Goal: Task Accomplishment & Management: Complete application form

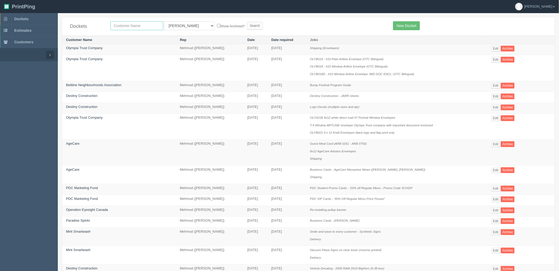
click at [144, 26] on input "text" at bounding box center [136, 25] width 53 height 9
type input "hamilton"
click at [247, 22] on input "Search" at bounding box center [255, 26] width 16 height 8
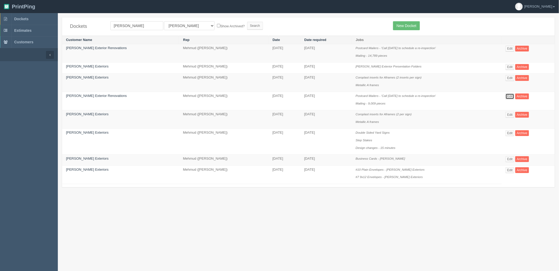
click at [507, 97] on link "Edit" at bounding box center [509, 97] width 9 height 6
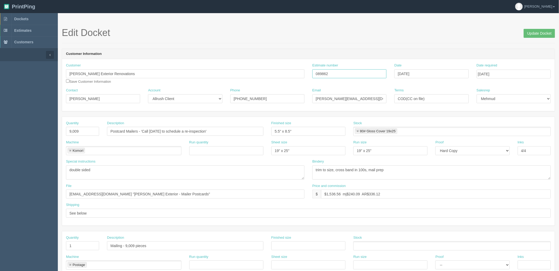
drag, startPoint x: 331, startPoint y: 74, endPoint x: 195, endPoint y: 85, distance: 136.0
click at [196, 85] on div "Customer Hamilton Exterior Renovations Save Customer Information Estimate numbe…" at bounding box center [308, 75] width 492 height 25
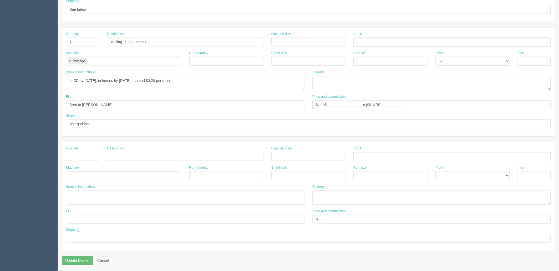
scroll to position [204, 0]
click at [208, 78] on textarea "to CP by 5th March, in homes by 7th March | quoted $0.20 per drop" at bounding box center [185, 83] width 238 height 14
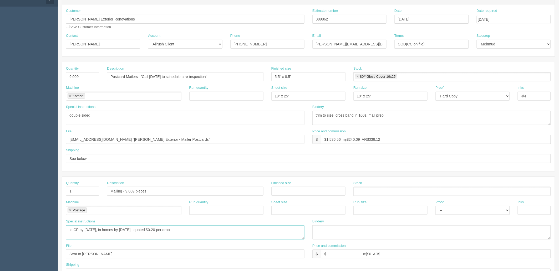
scroll to position [0, 0]
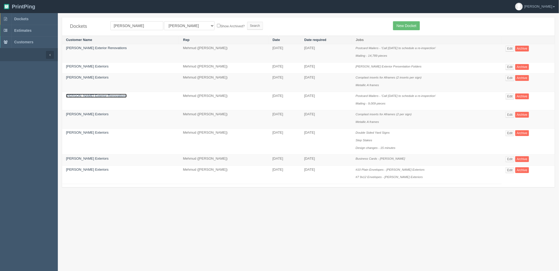
click at [87, 95] on link "[PERSON_NAME] Exterior Renovations" at bounding box center [96, 96] width 61 height 4
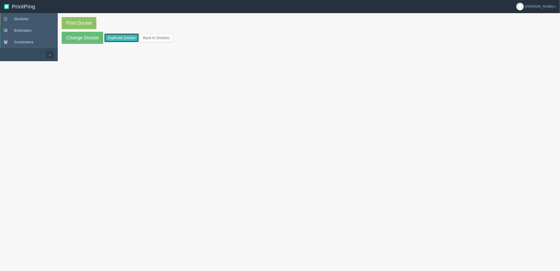
click at [133, 40] on link "Duplicate Docket" at bounding box center [121, 37] width 35 height 9
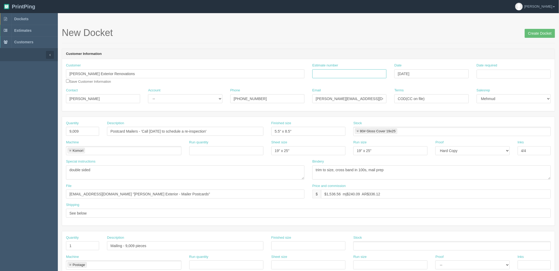
click at [335, 74] on input "Estimate number" at bounding box center [349, 73] width 74 height 9
paste input "092047"
type input "092047"
click at [499, 73] on input "Date required" at bounding box center [513, 74] width 74 height 9
click at [497, 115] on td "12" at bounding box center [495, 117] width 7 height 8
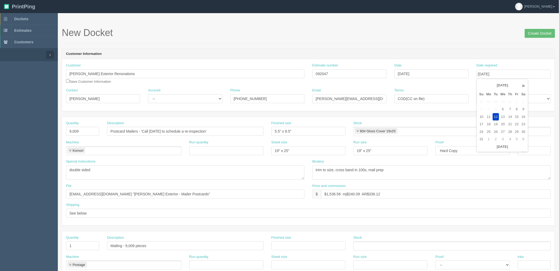
click at [511, 117] on td "14" at bounding box center [510, 117] width 7 height 8
type input "[DATE]"
click at [457, 51] on header "Customer Information" at bounding box center [308, 54] width 492 height 11
drag, startPoint x: 23, startPoint y: 130, endPoint x: 9, endPoint y: 130, distance: 14.5
click at [9, 130] on section "Dockets Estimates Customers" at bounding box center [279, 245] width 559 height 464
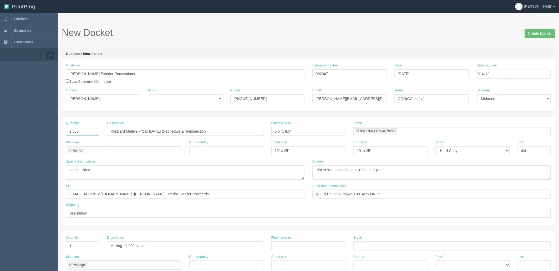
type input "2,350"
click at [174, 193] on input "files@allrush.ca "Hamilton Exterior - Mailer Postcards"" at bounding box center [185, 194] width 238 height 9
click at [126, 244] on input "Mailing - 9,009 pieces" at bounding box center [185, 245] width 156 height 9
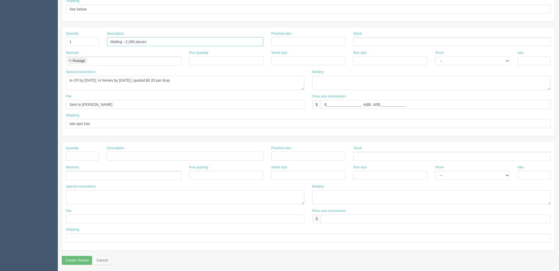
scroll to position [175, 0]
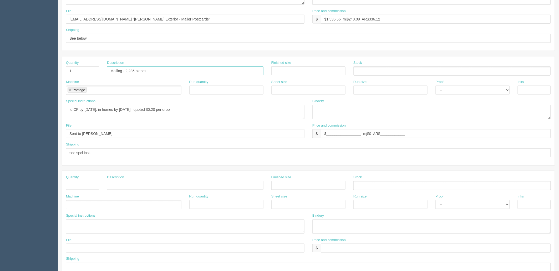
type input "Mailing - 2,286 pieces"
click at [125, 108] on textarea "to CP by 5th March, in homes by 7th March | quoted $0.20 per drop" at bounding box center [185, 112] width 238 height 14
click at [195, 110] on textarea "to CP by 5th March, in homes by 7th March | quoted $0.20 per drop" at bounding box center [185, 112] width 238 height 14
click at [84, 109] on textarea "to CP by 5th March, in homes by 7th March | quoted $0.20 per drop" at bounding box center [185, 112] width 238 height 14
click at [199, 108] on textarea "to CP by 5th March, in homes by 7th March | quoted $0.20 per drop" at bounding box center [185, 112] width 238 height 14
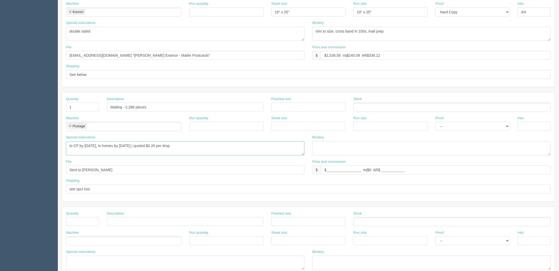
scroll to position [87, 0]
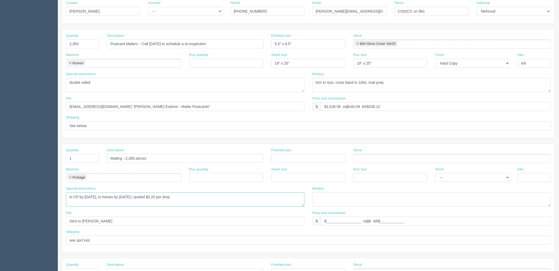
type textarea "to CP by 14th August, in homes by 20th August | quoted $0.20 per drop"
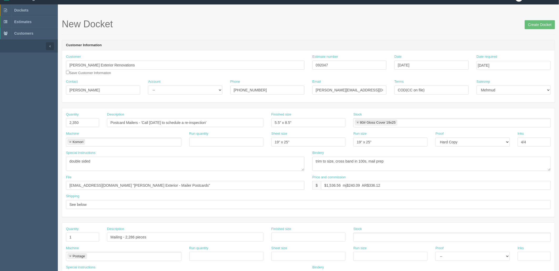
scroll to position [0, 0]
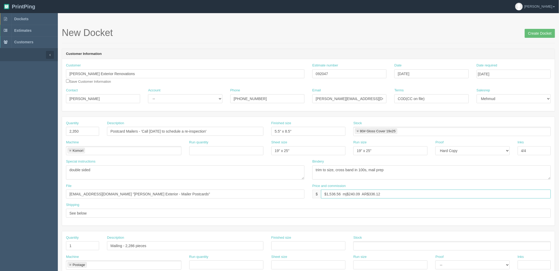
drag, startPoint x: 326, startPoint y: 194, endPoint x: 560, endPoint y: 141, distance: 239.7
click at [558, 141] on html "PrintPing Zack Edit account ( zack@allrush.ca ) Logout Dockets Estimates" at bounding box center [279, 238] width 559 height 477
click at [364, 193] on input "$579.08 mj$ AR$" at bounding box center [436, 194] width 230 height 9
drag, startPoint x: 346, startPoint y: 193, endPoint x: 350, endPoint y: 195, distance: 5.5
click at [346, 193] on input "$579.08 mj$ AR$126.67" at bounding box center [436, 194] width 230 height 9
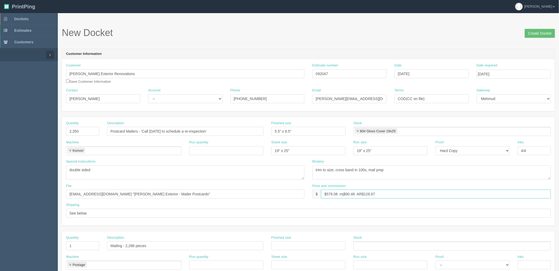
type input "$579.08 mj$90.48 AR$126.67"
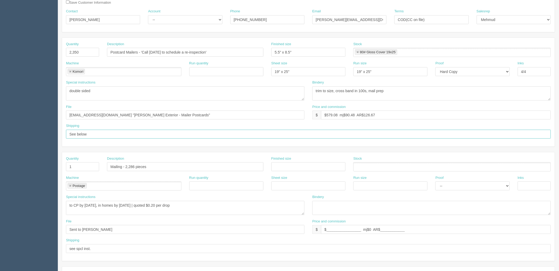
scroll to position [87, 0]
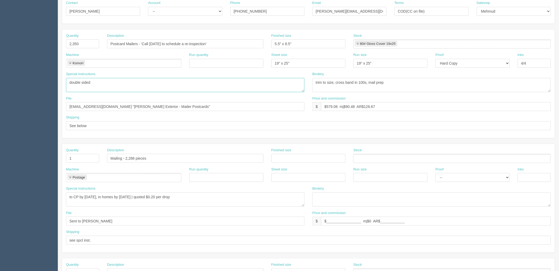
click at [135, 80] on textarea "double sided" at bounding box center [185, 85] width 238 height 14
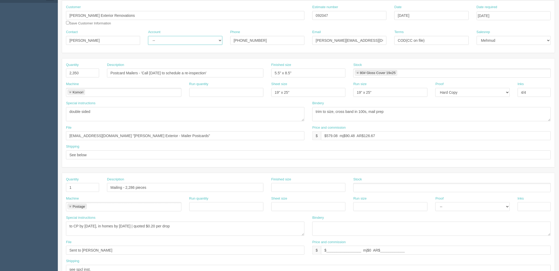
click at [176, 40] on select "-- Existing Client Allrush Client Rep Client" at bounding box center [185, 40] width 74 height 9
select select "Allrush Client"
click at [148, 36] on select "-- Existing Client Allrush Client Rep Client" at bounding box center [185, 40] width 74 height 9
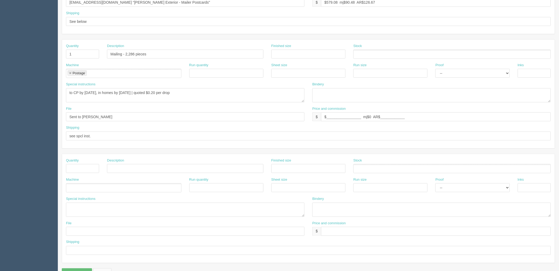
scroll to position [204, 0]
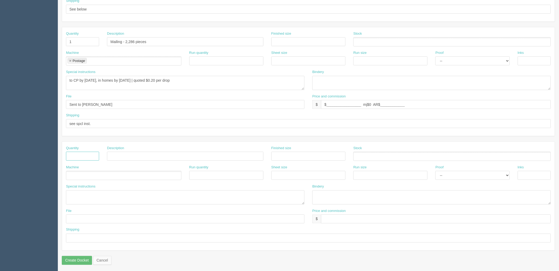
click at [86, 153] on input "text" at bounding box center [82, 156] width 33 height 9
type input "1"
type input "Postage"
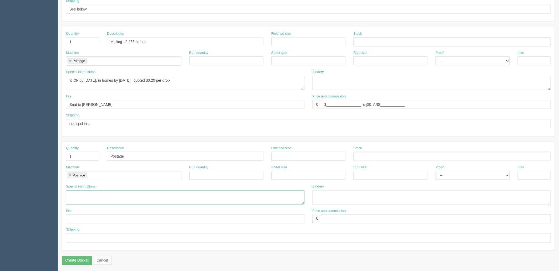
click at [164, 196] on textarea at bounding box center [185, 197] width 238 height 14
type textarea "on client's CC (confirm with client once ready)"
click at [339, 219] on input "text" at bounding box center [436, 219] width 230 height 9
type input "$0"
drag, startPoint x: 105, startPoint y: 78, endPoint x: 33, endPoint y: 69, distance: 72.2
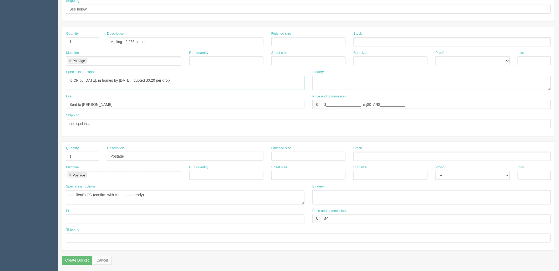
click at [33, 69] on section "Dockets Estimates Customers" at bounding box center [279, 41] width 559 height 464
click at [91, 239] on input "text" at bounding box center [308, 238] width 484 height 9
paste input "to CP by 14th August"
type input "to CP by 14th August"
click at [77, 217] on input "text" at bounding box center [185, 219] width 238 height 9
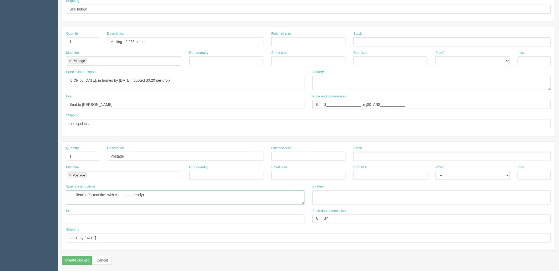
click at [215, 194] on textarea "on client's CC (confirm with client once ready)" at bounding box center [185, 197] width 238 height 14
click at [153, 218] on input "text" at bounding box center [185, 219] width 238 height 9
click at [209, 195] on textarea "on client's CC (confirm with client once ready)" at bounding box center [185, 197] width 238 height 14
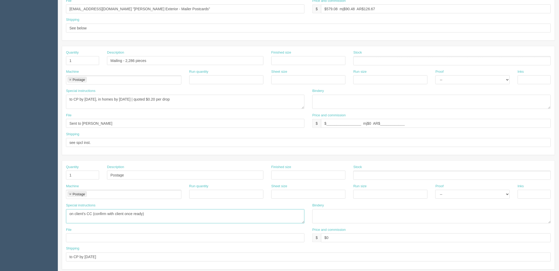
scroll to position [175, 0]
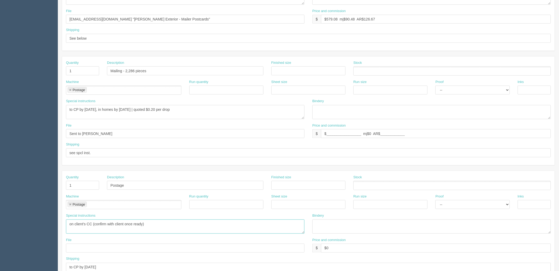
drag, startPoint x: 168, startPoint y: 225, endPoint x: -42, endPoint y: 209, distance: 210.8
click at [0, 209] on html "PrintPing Zack Edit account ( zack@allrush.ca ) Logout Dockets Estimates" at bounding box center [279, 63] width 559 height 477
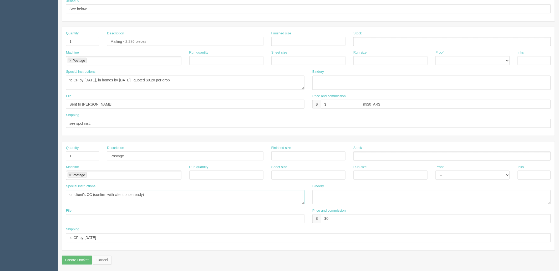
scroll to position [206, 0]
click at [154, 194] on textarea "on client's CC (confirm with client once ready)" at bounding box center [185, 196] width 238 height 14
drag, startPoint x: -24, startPoint y: 189, endPoint x: 14, endPoint y: 189, distance: 38.9
click at [0, 189] on html "PrintPing Zack Edit account ( zack@allrush.ca ) Logout Dockets Estimates" at bounding box center [279, 32] width 559 height 477
click at [71, 174] on link at bounding box center [70, 173] width 3 height 3
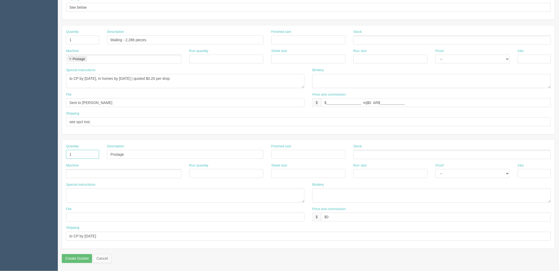
drag, startPoint x: 71, startPoint y: 156, endPoint x: 48, endPoint y: 149, distance: 24.8
click at [48, 149] on section "Dockets Estimates Customers" at bounding box center [279, 39] width 559 height 464
drag, startPoint x: 144, startPoint y: 153, endPoint x: 40, endPoint y: 157, distance: 104.1
click at [40, 154] on section "Dockets Estimates Customers" at bounding box center [279, 39] width 559 height 464
drag, startPoint x: 122, startPoint y: 235, endPoint x: 89, endPoint y: 240, distance: 33.7
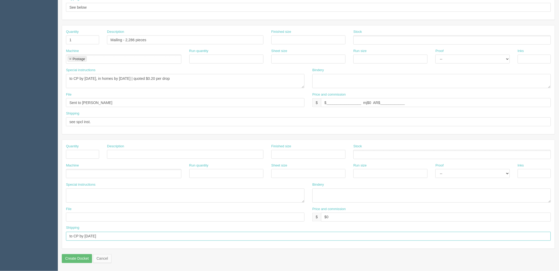
click at [1, 232] on section "Dockets Estimates Customers" at bounding box center [279, 39] width 559 height 464
drag, startPoint x: 340, startPoint y: 217, endPoint x: 213, endPoint y: 208, distance: 127.2
click at [214, 208] on div "File Price and commission $ $0" at bounding box center [308, 216] width 492 height 19
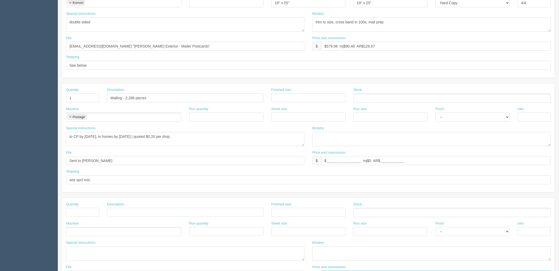
scroll to position [90, 0]
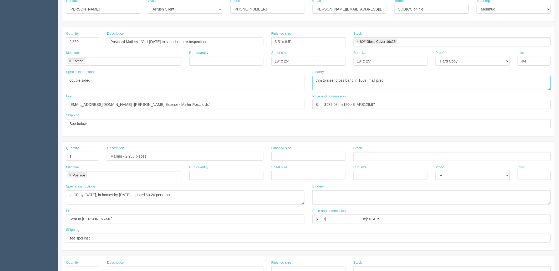
click at [399, 82] on textarea "trim to size, cross band in 100s, mail prep" at bounding box center [431, 83] width 238 height 14
type textarea "trim to size, cross band in 100s, mail prep, balance for client to pickup"
click at [111, 122] on input "See below" at bounding box center [308, 123] width 484 height 9
paste input "balance for client to pickup"
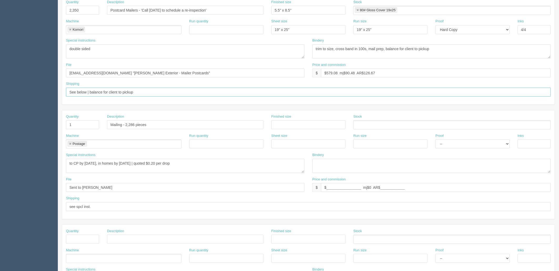
scroll to position [119, 0]
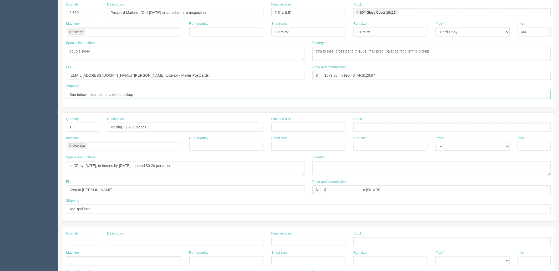
click at [150, 96] on input "See below | balance for client to pickup" at bounding box center [308, 94] width 484 height 9
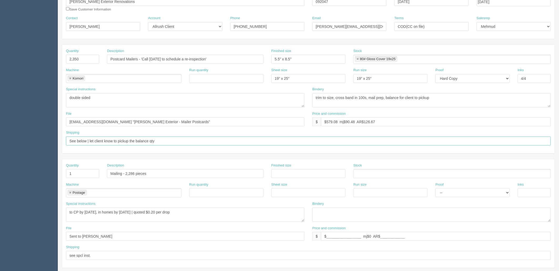
scroll to position [0, 0]
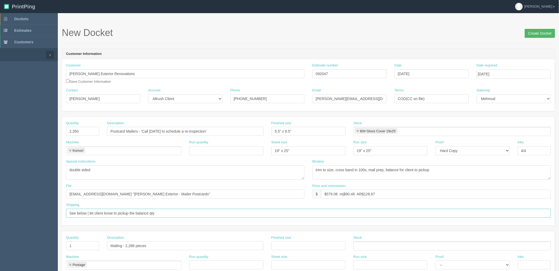
type input "See below | let client know to pickup the balance qty"
click at [530, 34] on input "Create Docket" at bounding box center [539, 33] width 30 height 9
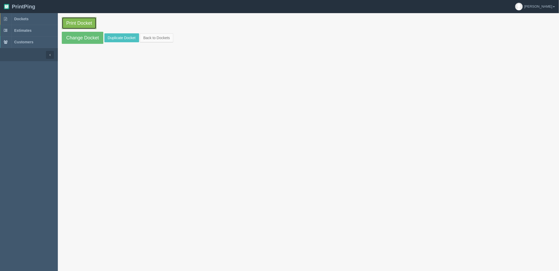
click at [79, 23] on link "Print Docket" at bounding box center [79, 23] width 35 height 12
click at [33, 19] on link "Dockets" at bounding box center [29, 19] width 58 height 12
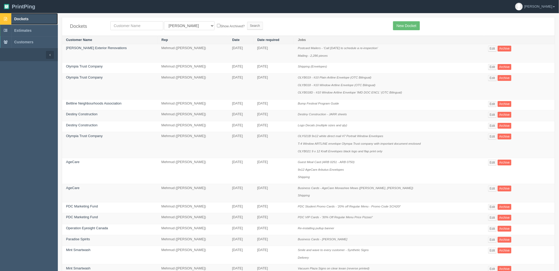
click at [32, 16] on link "Dockets" at bounding box center [29, 19] width 58 height 12
click at [38, 20] on link "Dockets" at bounding box center [29, 19] width 58 height 12
click at [136, 27] on input "text" at bounding box center [136, 25] width 53 height 9
type input "sjcs"
click at [247, 22] on input "Search" at bounding box center [255, 26] width 16 height 8
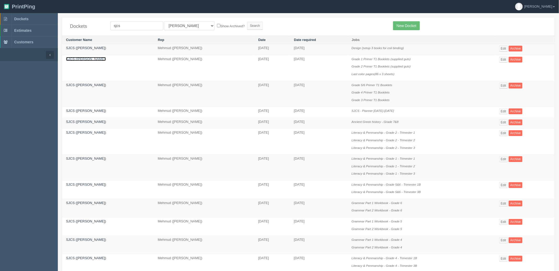
click at [82, 60] on link "SJCS (Jacqueline O'Neil)" at bounding box center [86, 59] width 40 height 4
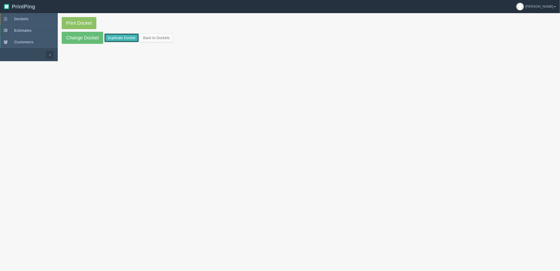
click at [125, 37] on link "Duplicate Docket" at bounding box center [121, 37] width 35 height 9
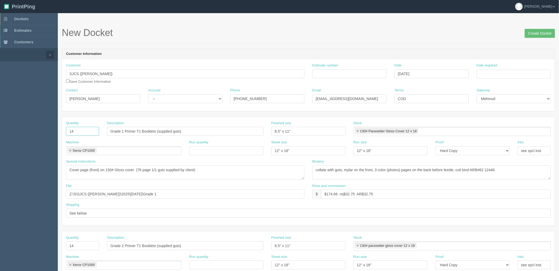
drag, startPoint x: 31, startPoint y: 124, endPoint x: 27, endPoint y: 123, distance: 4.0
click at [29, 123] on section "Dockets Estimates Customers" at bounding box center [279, 245] width 559 height 464
type input "31"
click at [153, 130] on input "Grade 1 Primer T1 Booklets (supplied guts)" at bounding box center [185, 131] width 156 height 9
drag, startPoint x: 157, startPoint y: 131, endPoint x: 49, endPoint y: 130, distance: 107.7
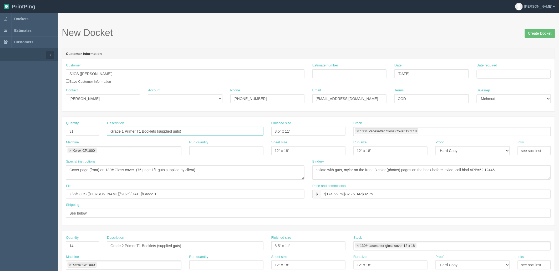
click at [50, 130] on section "Dockets Estimates Customers" at bounding box center [279, 245] width 559 height 464
type input "Grammar Grade 3/4 (supplied guts)"
click at [345, 71] on input "Estimate number" at bounding box center [349, 73] width 74 height 9
type input "091993"
click at [483, 71] on input "Date required" at bounding box center [513, 74] width 74 height 9
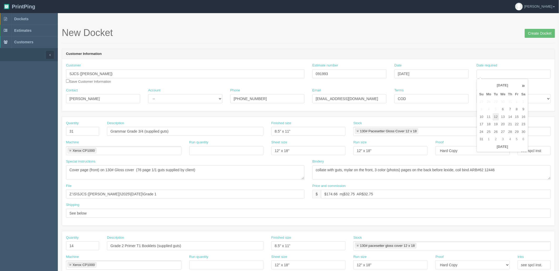
click at [493, 117] on td "12" at bounding box center [495, 117] width 7 height 8
click at [511, 115] on td "14" at bounding box center [510, 117] width 7 height 8
type input "August 14, 2025"
click at [465, 50] on header "Customer Information" at bounding box center [308, 54] width 492 height 11
click at [170, 100] on select "-- Existing Client Allrush Client Rep Client" at bounding box center [185, 98] width 74 height 9
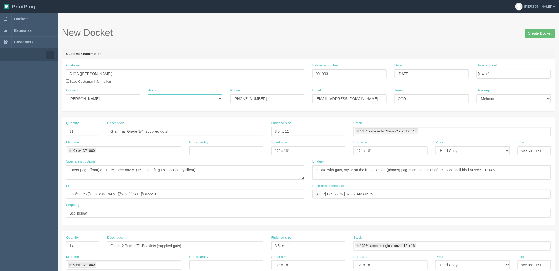
select select "Rep Client"
click at [148, 94] on select "-- Existing Client Allrush Client Rep Client" at bounding box center [185, 98] width 74 height 9
click at [139, 169] on textarea "Cover page (front) on 130# Gloss cover (76 page 1/1 guts supplied by client)" at bounding box center [185, 173] width 238 height 14
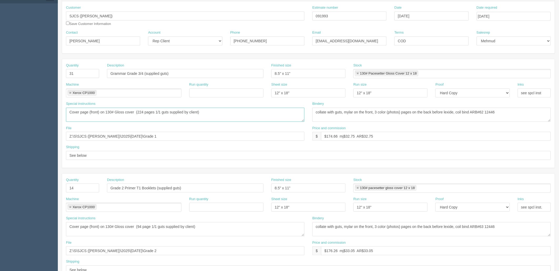
scroll to position [58, 0]
type textarea "Cover page (front) on 130# Gloss cover (224 pages 1/1 guts supplied by client)"
drag, startPoint x: 79, startPoint y: 185, endPoint x: 26, endPoint y: 187, distance: 52.8
click at [27, 187] on section "Dockets Estimates Customers" at bounding box center [279, 187] width 559 height 464
type input "15"
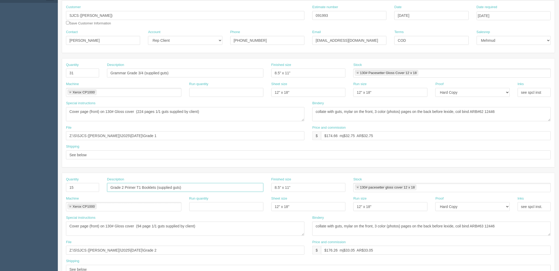
drag, startPoint x: 142, startPoint y: 187, endPoint x: 95, endPoint y: 186, distance: 46.5
click at [95, 186] on div "Quantity 15 Description Grade 2 Primer T1 Booklets (supplied guts) Finished siz…" at bounding box center [308, 186] width 492 height 19
type input "Booklets (supplied guts)"
click at [128, 71] on input "Grammar Grade 3/4 (supplied guts)" at bounding box center [185, 73] width 156 height 9
type input "Grammar Booklets - Grade 3/4 (supplied guts)"
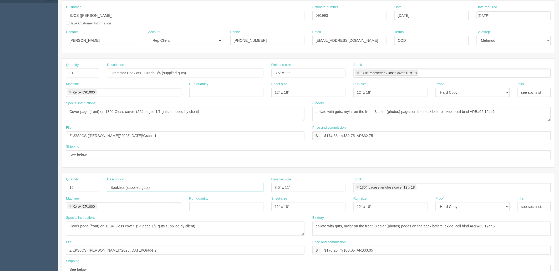
drag, startPoint x: 109, startPoint y: 186, endPoint x: 153, endPoint y: 195, distance: 45.1
click at [110, 186] on input "Booklets (supplied guts)" at bounding box center [185, 187] width 156 height 9
type input "Grammar Booklets - Grade 5 (supplied guts)"
click at [140, 225] on textarea "Cover page (front) on 130# Gloss cover (94 page 1/1 guts supplied by client)" at bounding box center [185, 229] width 238 height 14
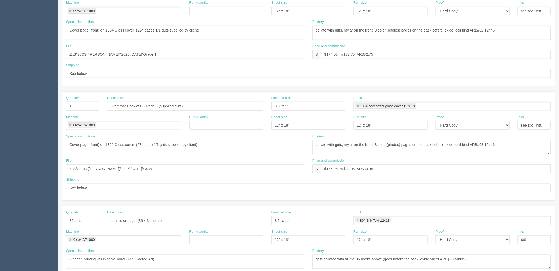
scroll to position [146, 0]
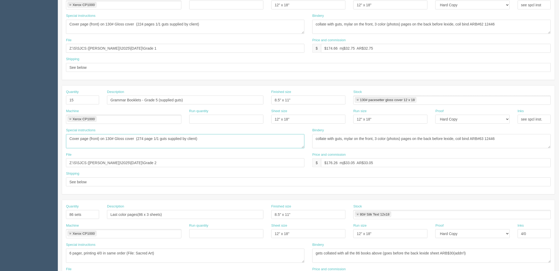
type textarea "Cover page (front) on 130# Gloss cover (274 page 1/1 guts supplied by client)"
drag, startPoint x: 172, startPoint y: 49, endPoint x: 69, endPoint y: 76, distance: 106.0
click at [0, 49] on html "PrintPing Zack Edit account ( zack@allrush.ca ) Logout Dockets Estimates" at bounding box center [279, 92] width 559 height 477
paste input "August 2025\Workbook Covers - August 2025 Run"
drag, startPoint x: 121, startPoint y: 47, endPoint x: 1, endPoint y: 49, distance: 119.8
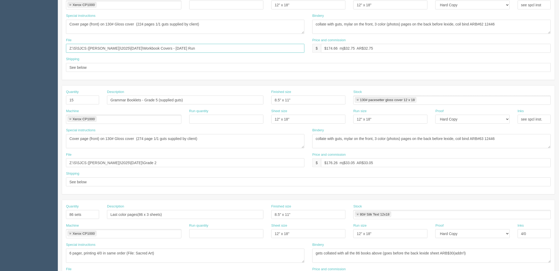
click at [6, 49] on section "Dockets Estimates Customers" at bounding box center [279, 99] width 559 height 464
type input "\August 2025\Workbook Covers - August 2025 Run"
drag, startPoint x: 159, startPoint y: 163, endPoint x: 12, endPoint y: 176, distance: 147.2
click at [0, 163] on html "PrintPing Zack Edit account ( zack@allrush.ca ) Logout Dockets Estimates" at bounding box center [279, 92] width 559 height 477
paste input "\August 2025\Workbook Covers - August 2025 Run"
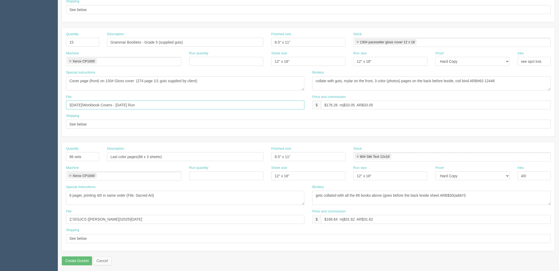
scroll to position [206, 0]
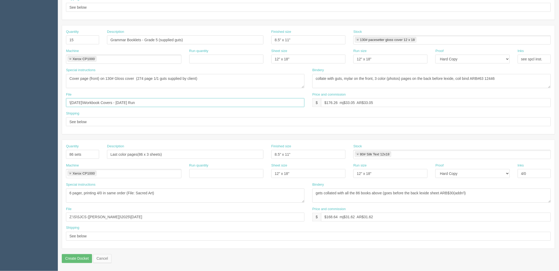
type input "\August 2025\Workbook Covers - August 2025 Run"
drag, startPoint x: 82, startPoint y: 215, endPoint x: -9, endPoint y: 215, distance: 90.6
click at [0, 215] on html "PrintPing Zack Edit account ( zack@allrush.ca ) Logout Dockets Estimates" at bounding box center [279, 32] width 559 height 477
paste input "\August 2025\Workbook Covers - August 2025 Run"
type input "\August 2025\Workbook Covers - August 2025 Run"
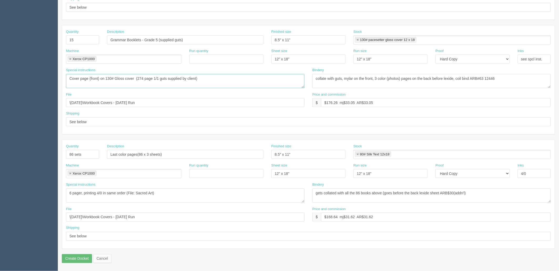
drag, startPoint x: 212, startPoint y: 79, endPoint x: 19, endPoint y: 79, distance: 193.1
click at [19, 79] on section "Dockets Estimates Customers" at bounding box center [279, 39] width 559 height 464
drag, startPoint x: 179, startPoint y: 193, endPoint x: -7, endPoint y: 188, distance: 185.6
click at [0, 188] on html "PrintPing Zack Edit account ( [PERSON_NAME][EMAIL_ADDRESS][DOMAIN_NAME] ) Logou…" at bounding box center [279, 32] width 559 height 477
paste textarea "Cover page (front) on 130# Gloss cover (274 page 1/1 guts supplied by clien"
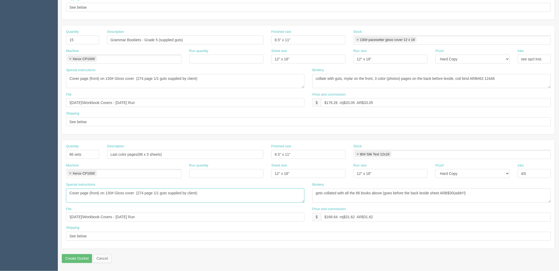
type textarea "Cover page (front) on 130# Gloss cover (274 page 1/1 guts supplied by client)"
drag, startPoint x: 197, startPoint y: 40, endPoint x: 32, endPoint y: 40, distance: 165.3
click at [33, 40] on section "Dockets Estimates Customers" at bounding box center [279, 39] width 559 height 464
drag, startPoint x: 175, startPoint y: 154, endPoint x: 43, endPoint y: 153, distance: 131.9
click at [42, 153] on section "Dockets Estimates Customers" at bounding box center [279, 39] width 559 height 464
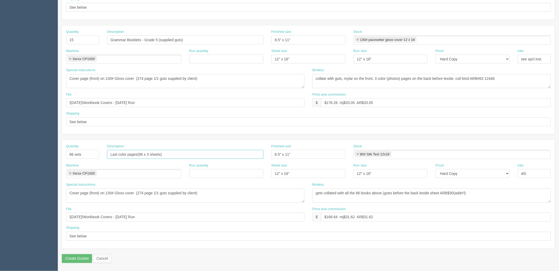
paste input "Grammar Booklets - Grade 5 (supplied gu"
type input "Grammar Booklets - Grade 5 (supplied guts)"
drag, startPoint x: 89, startPoint y: 153, endPoint x: 4, endPoint y: 153, distance: 85.7
click at [4, 153] on section "Dockets Estimates Customers" at bounding box center [279, 39] width 559 height 464
type input "18"
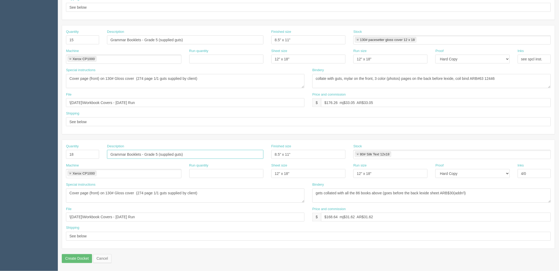
drag, startPoint x: 158, startPoint y: 154, endPoint x: 162, endPoint y: 166, distance: 12.6
click at [158, 154] on input "Grammar Booklets - Grade 5 (supplied guts)" at bounding box center [185, 154] width 156 height 9
type input "Grammar Booklets - Grade 6 (supplied guts)"
click at [138, 193] on textarea "6 pager, printing 4/0 in same order (File: Sacred Art)" at bounding box center [185, 196] width 238 height 14
type textarea "Cover page (front) on 130# Gloss cover (288 page 1/1 guts supplied by client)"
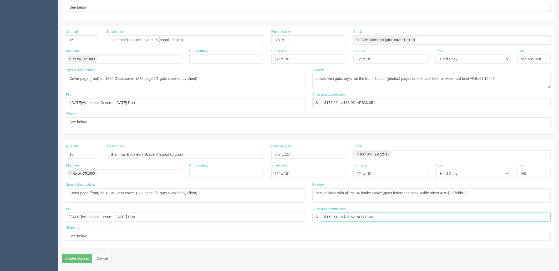
drag, startPoint x: 327, startPoint y: 217, endPoint x: 464, endPoint y: 210, distance: 136.5
click at [464, 210] on div "Price and commission $ $168.64 mj$31.62 AR$31.62" at bounding box center [431, 214] width 238 height 15
type input "$217.37 mj$ AR$"
drag, startPoint x: 389, startPoint y: 104, endPoint x: 205, endPoint y: 106, distance: 184.2
click at [205, 106] on div "File \August 2025\Workbook Covers - August 2025 Run Price and commission $ $176…" at bounding box center [308, 101] width 492 height 19
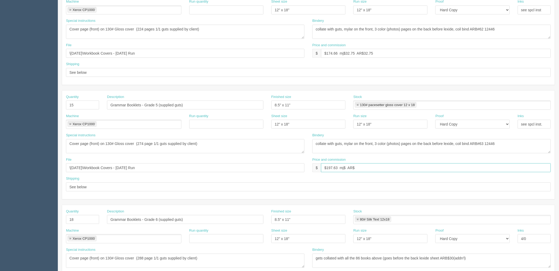
scroll to position [119, 0]
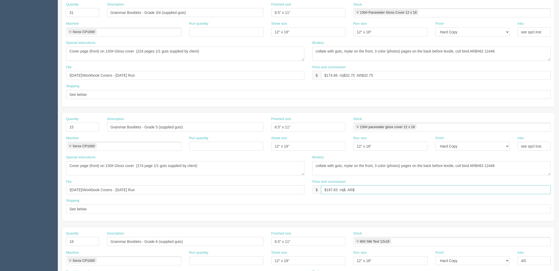
type input "$197.63 mj$ AR$"
drag, startPoint x: 380, startPoint y: 75, endPoint x: 203, endPoint y: 75, distance: 177.1
click at [203, 75] on div "File \August 2025\Workbook Covers - August 2025 Run Price and commission $ $174…" at bounding box center [308, 74] width 492 height 19
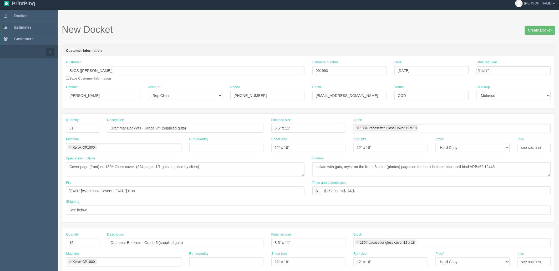
scroll to position [0, 0]
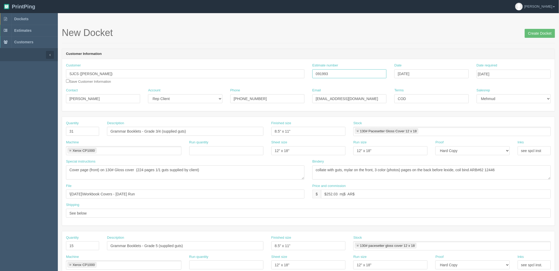
drag, startPoint x: 325, startPoint y: 72, endPoint x: 217, endPoint y: 71, distance: 108.0
click at [217, 71] on div "Customer SJCS (Jacqueline O'Neil) Save Customer Information Estimate number 091…" at bounding box center [308, 75] width 492 height 25
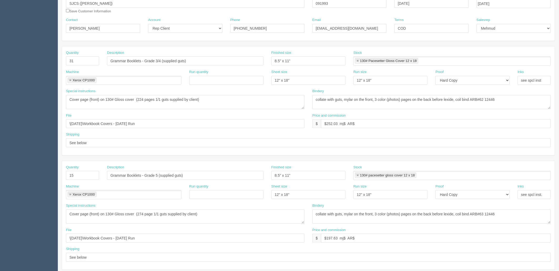
scroll to position [87, 0]
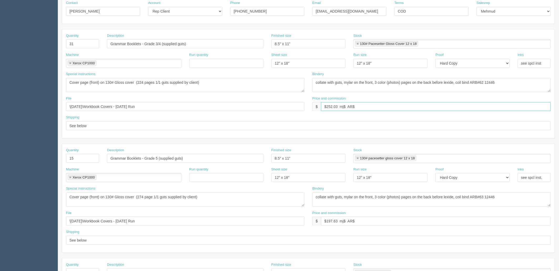
click at [346, 107] on input "$252.03 mj$ AR$" at bounding box center [436, 106] width 230 height 9
type input "$252.03 mj$57.76 AR$44.83"
click at [346, 221] on input "$197.63 mj$ AR$" at bounding box center [436, 221] width 230 height 9
paste input "37.06"
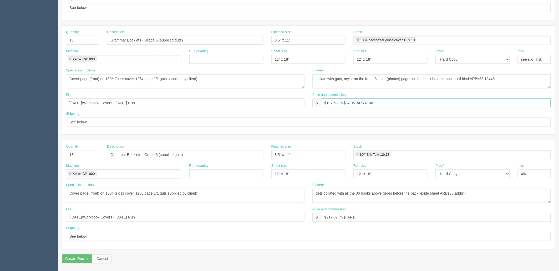
scroll to position [206, 0]
type input "$197.63 mj$37.06 AR$37.06"
click at [346, 215] on input "$217.37 mj$ AR$" at bounding box center [436, 217] width 230 height 9
paste input "40.76"
type input "$217.37 mj$40.76 AR$40.76"
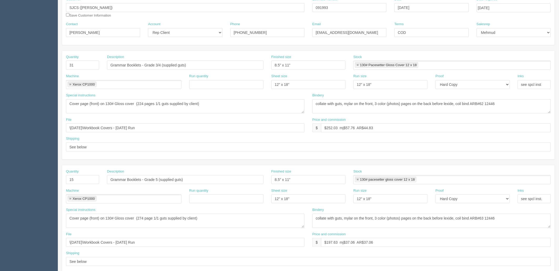
scroll to position [60, 0]
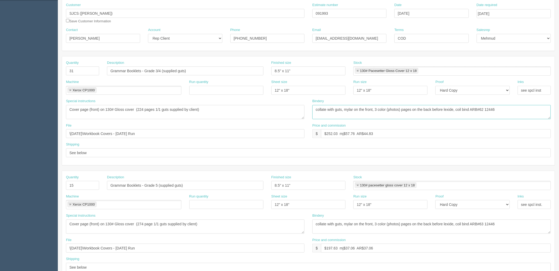
click at [488, 108] on textarea "collate with guts, mylar on the front, 3 color (photos) pages on the back befor…" at bounding box center [431, 112] width 238 height 14
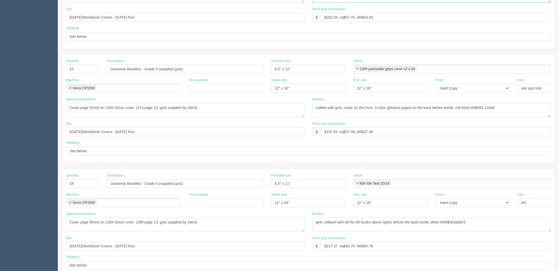
scroll to position [177, 0]
type textarea "collate with guts, mylar on the front, 3 color (photos) pages on the back befor…"
click at [489, 107] on textarea "collate with guts, mylar on the front, 3 color (photos) pages on the back befor…" at bounding box center [431, 110] width 238 height 14
paste textarea "#12572"
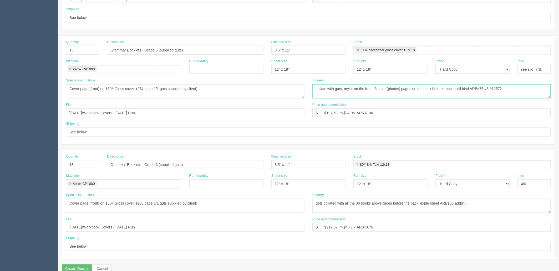
scroll to position [206, 0]
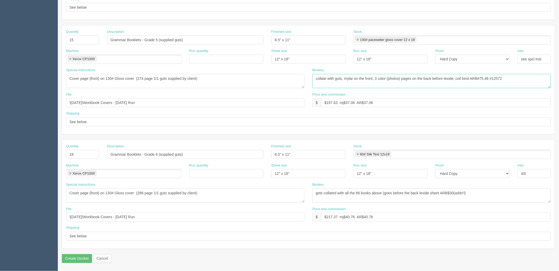
type textarea "collate with guts, mylar on the front, 3 color (photos) pages on the back befor…"
drag, startPoint x: 456, startPoint y: 193, endPoint x: 560, endPoint y: 185, distance: 104.8
click at [558, 185] on html "PrintPing Zack Edit account ( zack@allrush.ca ) Logout Dockets Estimates" at bounding box center [279, 32] width 559 height 477
paste textarea "#12572"
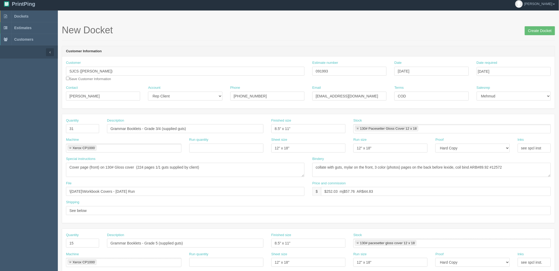
scroll to position [2, 0]
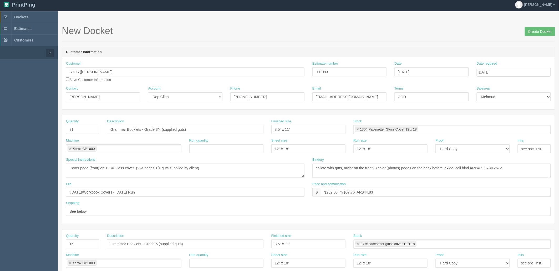
type textarea "gets collated with all the 86 books above (goes before the back lexide sheet AR…"
click at [379, 169] on textarea "collate with guts, mylar on the front, 3 color (photos) pages on the back befor…" at bounding box center [431, 171] width 238 height 14
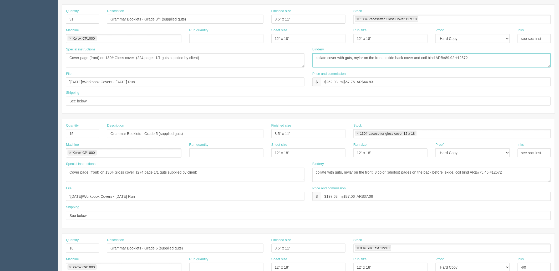
scroll to position [119, 0]
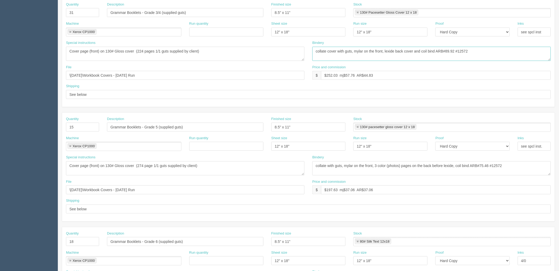
type textarea "collate cover with guts, mylar on the front, lexide back cover and coil bind AR…"
drag, startPoint x: 420, startPoint y: 166, endPoint x: 135, endPoint y: 166, distance: 284.3
click at [136, 166] on div "Special instructions Cover page (front) on 130# Gloss cover (94 page 1/1 guts s…" at bounding box center [308, 167] width 492 height 24
paste textarea "cover with guts, mylar on the front, lexide back cover and coil bind"
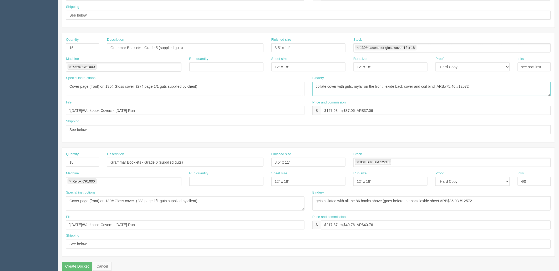
scroll to position [206, 0]
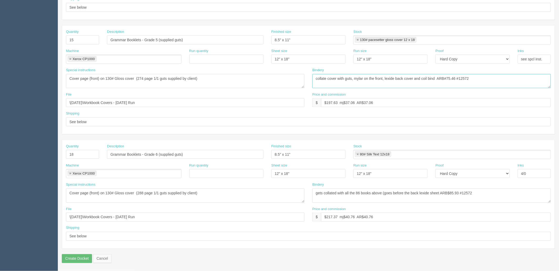
type textarea "collate cover with guts, mylar on the front, lexide back cover and coil bind AR…"
drag, startPoint x: 352, startPoint y: 193, endPoint x: 161, endPoint y: 189, distance: 191.0
click at [166, 189] on div "Special instructions 6 pager, printing 4/0 in same order (File: Sacred Art) Bin…" at bounding box center [308, 194] width 492 height 24
paste textarea "collate cover with guts, mylar on the front, lexide back cover and coil bind"
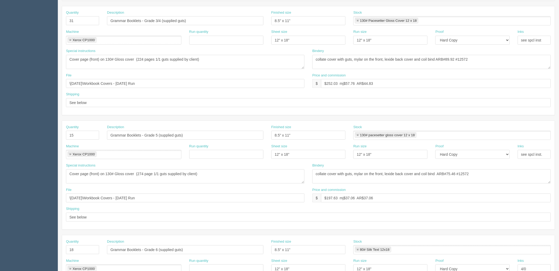
scroll to position [60, 0]
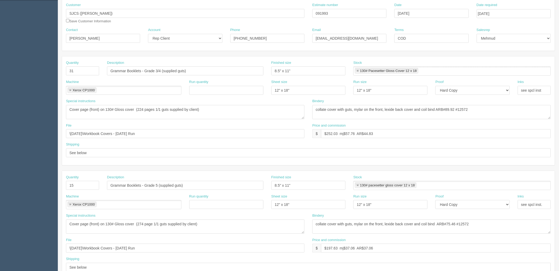
type textarea "collate cover with guts, mylar on the front, lexide back cover and coil bind AR…"
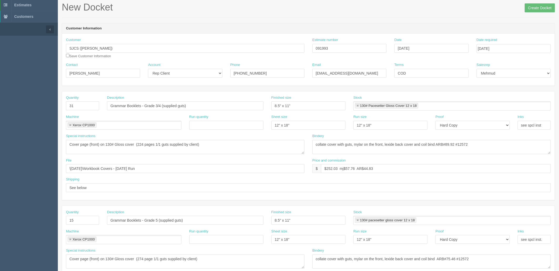
scroll to position [58, 0]
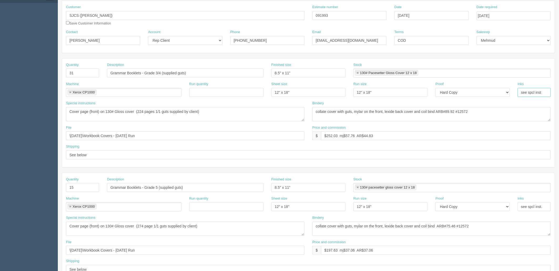
click at [531, 91] on input "see spcl inst" at bounding box center [533, 92] width 33 height 9
type input "4/0"
click at [219, 114] on textarea "Cover page (front) on 130# Gloss cover (76 page 1/1 guts supplied by client)" at bounding box center [185, 114] width 238 height 14
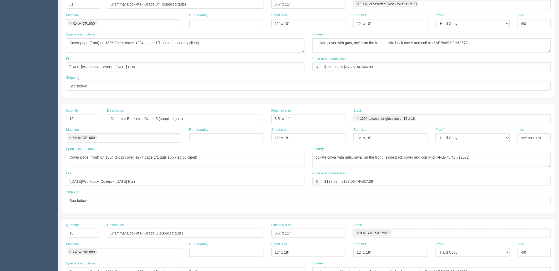
scroll to position [146, 0]
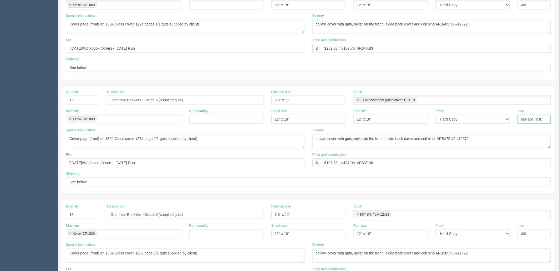
click at [544, 117] on input "see spcl inst." at bounding box center [533, 119] width 33 height 9
type input "4/0"
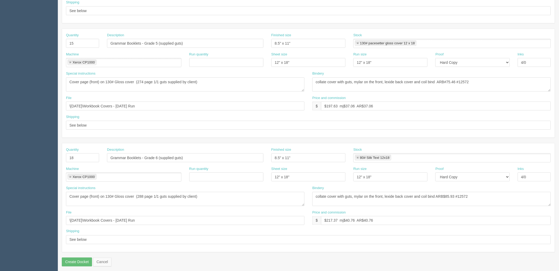
scroll to position [206, 0]
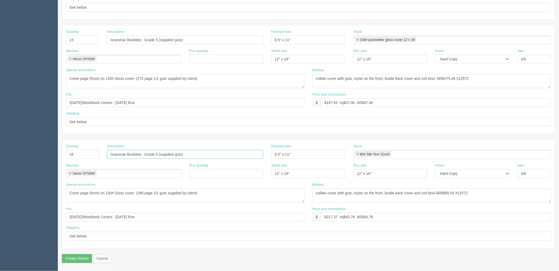
click at [129, 153] on input "Grammar Booklets - Grade 6 (supplied guts)" at bounding box center [185, 154] width 156 height 9
type input "Grammar Tales Workbook - Grade 6 (supplied guts)"
drag, startPoint x: 142, startPoint y: 38, endPoint x: 40, endPoint y: 37, distance: 102.2
click at [42, 37] on section "Dockets Estimates Customers" at bounding box center [279, 39] width 559 height 464
paste input "Tales Workbook -"
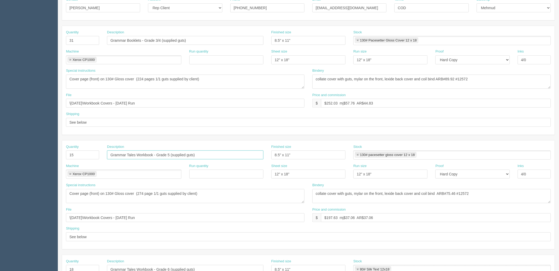
scroll to position [60, 0]
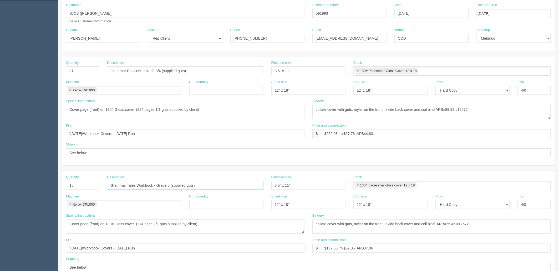
type input "Grammar Tales Workbook - Grade 5 (supplied guts)"
drag, startPoint x: 146, startPoint y: 70, endPoint x: 48, endPoint y: 67, distance: 98.3
click at [50, 68] on section "Dockets Estimates Customers" at bounding box center [279, 185] width 559 height 464
paste input "Tales Workbook"
click at [126, 70] on input "Grammar Tales Workbook - Grade 3/4 (supplied guts)" at bounding box center [185, 70] width 156 height 9
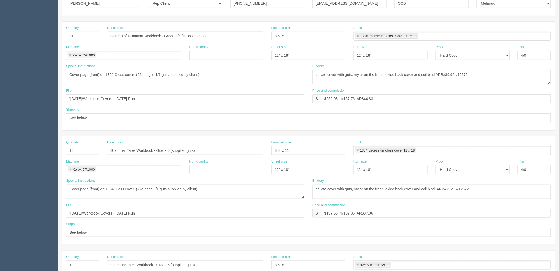
scroll to position [0, 0]
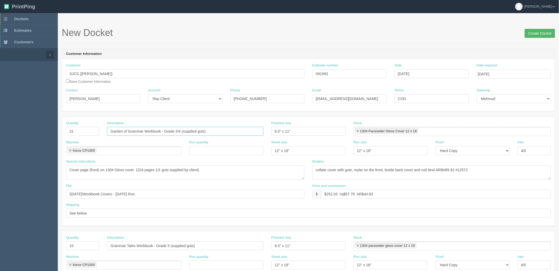
type input "Garden of Grammar Workbook - Grade 3/4 (supplied guts)"
click at [542, 31] on input "Create Docket" at bounding box center [539, 33] width 30 height 9
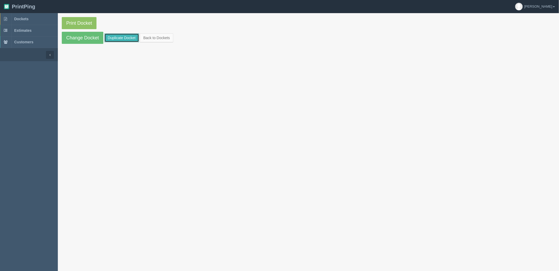
click at [118, 39] on link "Duplicate Docket" at bounding box center [121, 37] width 35 height 9
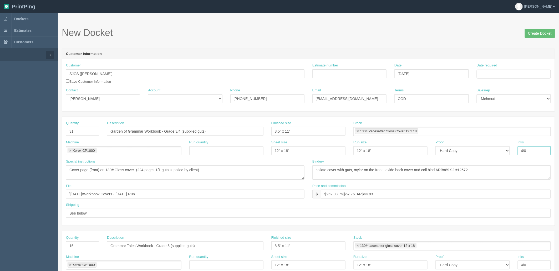
drag, startPoint x: 527, startPoint y: 150, endPoint x: 478, endPoint y: 147, distance: 48.9
click at [479, 148] on div "Machine Xerox CP1000 Xerox CP1000 Run quantity Sheet size 12" x 18" Run size 12…" at bounding box center [308, 149] width 492 height 19
type input "4/4"
drag, startPoint x: 34, startPoint y: 129, endPoint x: 8, endPoint y: 128, distance: 25.8
click at [9, 128] on section "Dockets Estimates Customers" at bounding box center [279, 245] width 559 height 464
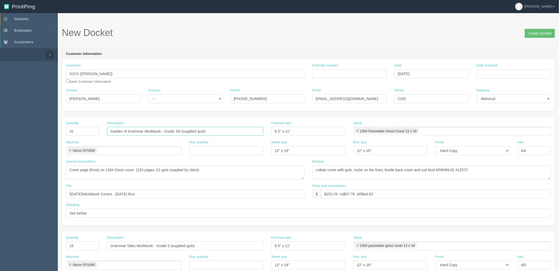
drag, startPoint x: 102, startPoint y: 136, endPoint x: -7, endPoint y: 135, distance: 108.8
click at [0, 135] on html "PrintPing Zack Edit account ( zack@allrush.ca ) Logout Dockets Estimates" at bounding box center [279, 238] width 559 height 477
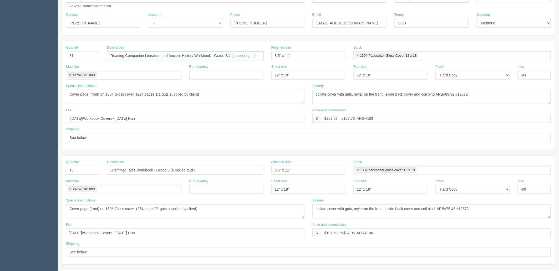
scroll to position [87, 0]
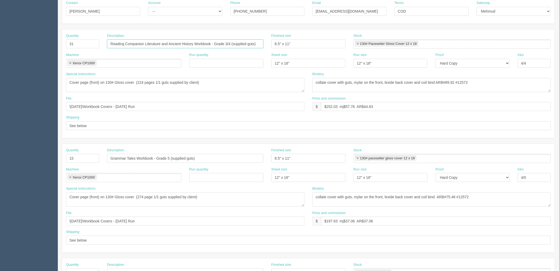
type input "Reading Companion Literature and Ancient History Workbook - Grade 3/4 (supplied…"
drag, startPoint x: 214, startPoint y: 159, endPoint x: -4, endPoint y: 159, distance: 218.1
click at [0, 159] on html "PrintPing Zack Edit account ( zack@allrush.ca ) Logout Dockets Estimates" at bounding box center [279, 151] width 559 height 477
paste input "Reading Companion Literature and Ancient History Workbook - Grade 3/4"
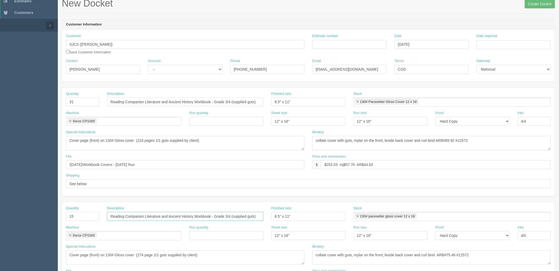
scroll to position [29, 0]
type input "Reading Companion Literature and Ancient History Workbook - Grade 3/4 (supplied…"
click at [353, 140] on textarea "collate cover with guts, mylar on the front, lexide back cover and coil bind AR…" at bounding box center [431, 143] width 238 height 14
type textarea "collate cover with guts and add , mylar on the front, lexide back cover and coi…"
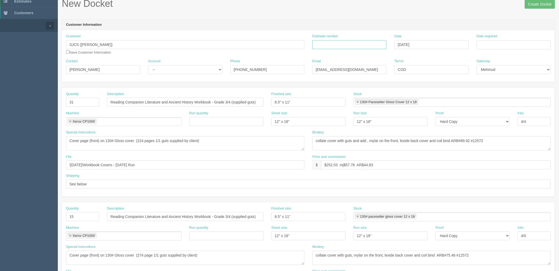
click at [367, 47] on input "Estimate number" at bounding box center [349, 44] width 74 height 9
type input "091999"
click at [369, 139] on textarea "collate cover with guts, mylar on the front, lexide back cover and coil bind AR…" at bounding box center [431, 143] width 238 height 14
type textarea "collate cover with guts and add divider replacing pink sheets, mylar on the fro…"
type textarea "see spcl inst."
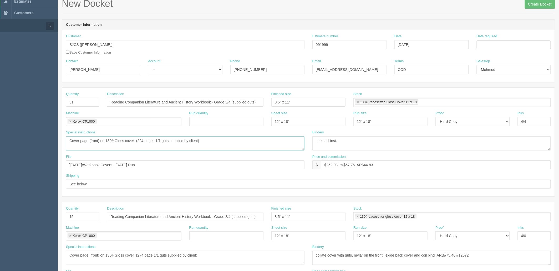
click at [229, 143] on textarea "Cover page (front) on 130# Gloss cover (224 pages 1/1 guts supplied by client)" at bounding box center [185, 143] width 238 height 14
paste textarea "collate cover with guts and add divider replacing pink sheets, mylar on the fro…"
click at [207, 140] on textarea "Cover page (front) on 130# Gloss cover (224 pages 1/1 guts supplied by client)" at bounding box center [185, 143] width 238 height 14
click at [249, 145] on textarea "Cover page (front) on 130# Gloss cover (224 pages 1/1 guts supplied by client)" at bounding box center [185, 143] width 238 height 14
click at [228, 140] on textarea "Cover page (front) on 130# Gloss cover (224 pages 1/1 guts supplied by client)" at bounding box center [185, 143] width 238 height 14
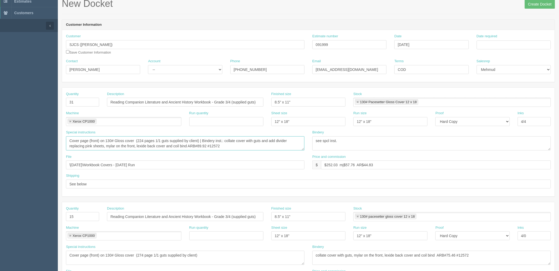
click at [253, 143] on textarea "Cover page (front) on 130# Gloss cover (224 pages 1/1 guts supplied by client)" at bounding box center [185, 143] width 238 height 14
click at [254, 146] on textarea "Cover page (front) on 130# Gloss cover (224 pages 1/1 guts supplied by client)" at bounding box center [185, 143] width 238 height 14
click at [285, 138] on textarea "Cover page (front) on 130# Gloss cover (224 pages 1/1 guts supplied by client)" at bounding box center [185, 143] width 238 height 14
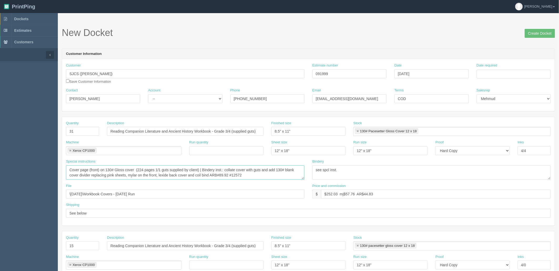
drag, startPoint x: 237, startPoint y: 174, endPoint x: 279, endPoint y: 187, distance: 44.1
click at [238, 174] on textarea "Cover page (front) on 130# Gloss cover (224 pages 1/1 guts supplied by client)" at bounding box center [185, 173] width 238 height 14
click at [241, 175] on textarea "Cover page (front) on 130# Gloss cover (224 pages 1/1 guts supplied by client)" at bounding box center [185, 173] width 238 height 14
click at [241, 174] on textarea "Cover page (front) on 130# Gloss cover (224 pages 1/1 guts supplied by client)" at bounding box center [185, 173] width 238 height 14
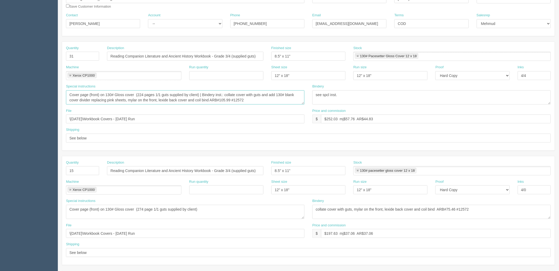
scroll to position [117, 0]
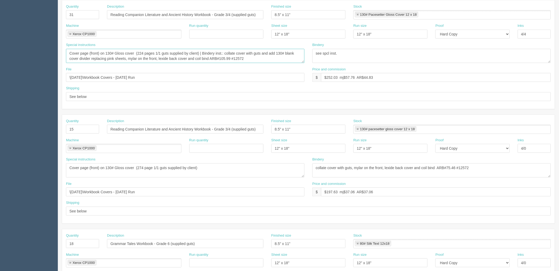
type textarea "Cover page (front) on 130# Gloss cover (224 pages 1/1 guts supplied by client) …"
click at [227, 172] on textarea "Cover page (front) on 130# Gloss cover (274 page 1/1 guts supplied by client)" at bounding box center [185, 170] width 238 height 14
paste textarea "24 pages 1/1 guts supplied by client) | Bindery inst.: collate cover with guts …"
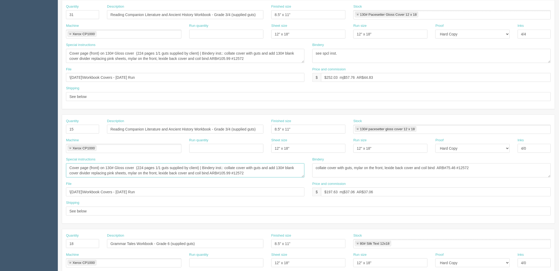
drag, startPoint x: 241, startPoint y: 173, endPoint x: 337, endPoint y: 200, distance: 99.1
click at [241, 173] on textarea "Cover page (front) on 130# Gloss cover (274 page 1/1 guts supplied by client)" at bounding box center [185, 170] width 238 height 14
type textarea "Cover page (front) on 130# Gloss cover (224 pages 1/1 guts supplied by client) …"
drag, startPoint x: 75, startPoint y: 129, endPoint x: -34, endPoint y: 112, distance: 110.9
click at [0, 112] on html "PrintPing Zack Edit account ( zack@allrush.ca ) Logout Dockets Estimates" at bounding box center [279, 121] width 559 height 477
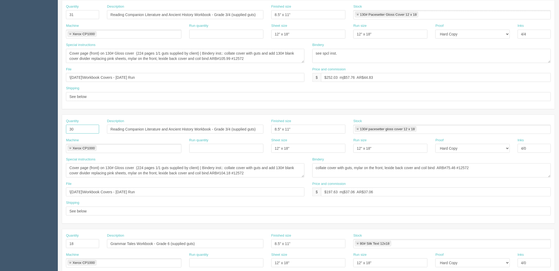
type input "30"
click at [230, 129] on input "Reading Companion Literature and Ancient History Workbook - Grade 3/4 (supplied…" at bounding box center [185, 129] width 156 height 9
type input "Reading Companion Literature and Ancient History Workbook - Grade 5/6 (supplied…"
drag, startPoint x: 362, startPoint y: 58, endPoint x: 214, endPoint y: 63, distance: 147.5
click at [210, 58] on div "Special instructions Cover page (front) on 130# Gloss cover (224 pages 1/1 guts…" at bounding box center [308, 55] width 492 height 24
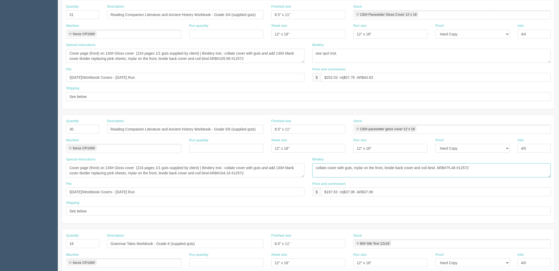
drag, startPoint x: 487, startPoint y: 169, endPoint x: 189, endPoint y: 172, distance: 298.5
click at [189, 172] on div "Special instructions Cover page (front) on 130# Gloss cover (274 page 1/1 guts …" at bounding box center [308, 169] width 492 height 24
paste textarea "see spcl inst."
type textarea "see spcl inst."
drag, startPoint x: 329, startPoint y: 77, endPoint x: 560, endPoint y: 43, distance: 233.9
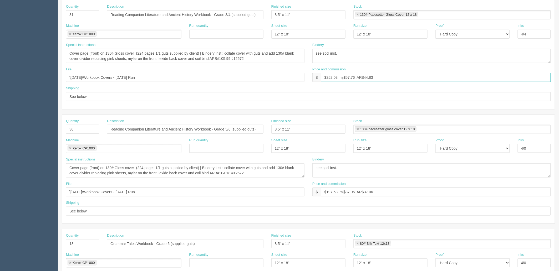
click at [558, 43] on html "PrintPing Zack Edit account ( zack@allrush.ca ) Logout Dockets Estimates" at bounding box center [279, 121] width 559 height 477
type input "$273.09 mj$57.93 AR$49.65"
drag, startPoint x: 327, startPoint y: 191, endPoint x: 560, endPoint y: 149, distance: 236.9
click at [558, 149] on html "PrintPing Zack Edit account ( zack@allrush.ca ) Logout Dockets Estimates" at bounding box center [279, 121] width 559 height 477
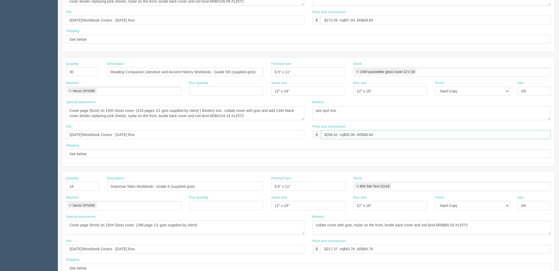
scroll to position [175, 0]
type input "$268.62 mj$56.98 AR$48.84"
drag, startPoint x: 529, startPoint y: 91, endPoint x: 441, endPoint y: 87, distance: 88.1
click at [442, 88] on div "Machine Xerox CP1000 Xerox CP1000 Run quantity Sheet size 12" x 18" Run size 12…" at bounding box center [308, 89] width 492 height 19
drag, startPoint x: 532, startPoint y: 90, endPoint x: 537, endPoint y: 91, distance: 5.1
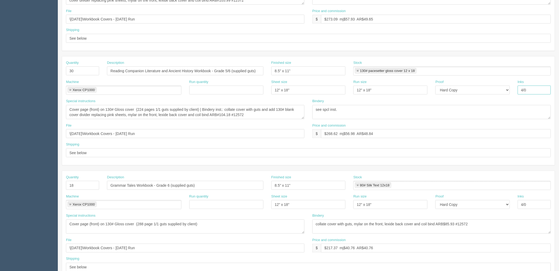
click at [532, 90] on input "4/0" at bounding box center [533, 90] width 33 height 9
drag, startPoint x: 503, startPoint y: 91, endPoint x: 488, endPoint y: 90, distance: 15.8
click at [488, 91] on div "Machine Xerox CP1000 Xerox CP1000 Run quantity Sheet size 12" x 18" Run size 12…" at bounding box center [308, 89] width 492 height 19
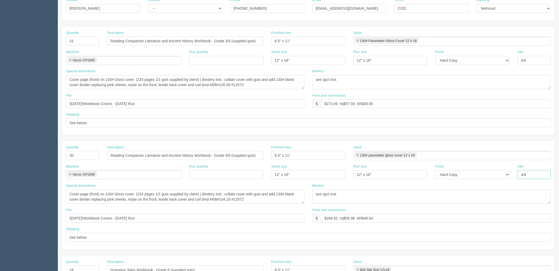
scroll to position [87, 0]
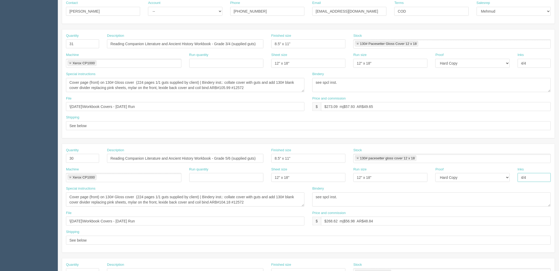
type input "4/4"
drag, startPoint x: 534, startPoint y: 62, endPoint x: 428, endPoint y: 66, distance: 105.4
click at [433, 60] on div "Machine Xerox CP1000 Xerox CP1000 Run quantity Sheet size 12" x 18" Run size 12…" at bounding box center [308, 62] width 492 height 19
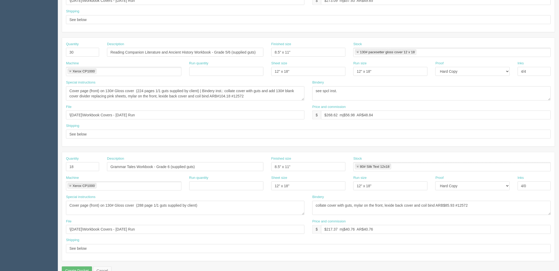
scroll to position [206, 0]
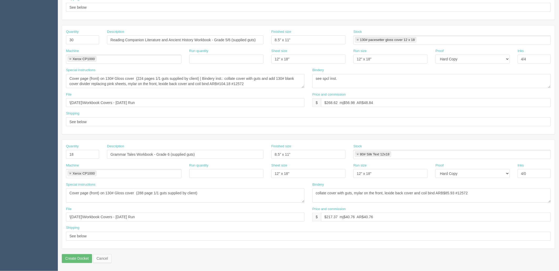
click at [358, 155] on link at bounding box center [357, 154] width 3 height 3
drag, startPoint x: 272, startPoint y: 156, endPoint x: 194, endPoint y: 156, distance: 78.6
click at [206, 156] on div "Quantity 18 Description Grammar Tales Workbook - Grade 6 (supplied guts) Finish…" at bounding box center [308, 153] width 492 height 19
drag, startPoint x: 204, startPoint y: 154, endPoint x: 34, endPoint y: 153, distance: 169.2
click at [33, 153] on section "Dockets Estimates Customers" at bounding box center [279, 39] width 559 height 464
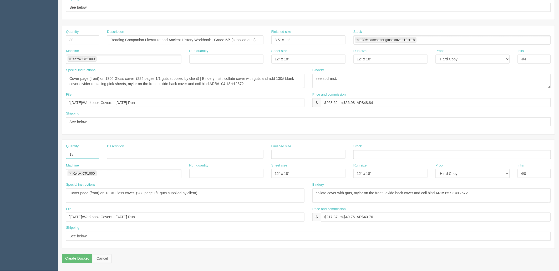
drag, startPoint x: 78, startPoint y: 153, endPoint x: 49, endPoint y: 153, distance: 28.4
click at [49, 153] on section "Dockets Estimates Customers" at bounding box center [279, 39] width 559 height 464
drag, startPoint x: 70, startPoint y: 173, endPoint x: 78, endPoint y: 181, distance: 11.5
click at [70, 173] on link at bounding box center [70, 173] width 3 height 3
drag, startPoint x: 166, startPoint y: 198, endPoint x: 10, endPoint y: 198, distance: 156.1
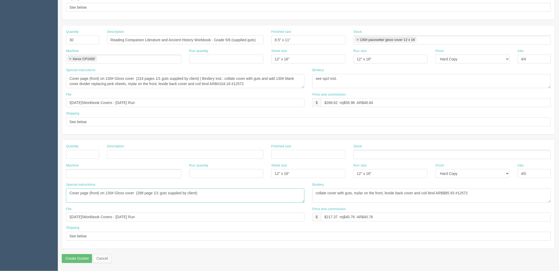
click at [10, 198] on section "Dockets Estimates Customers" at bounding box center [279, 39] width 559 height 464
drag, startPoint x: 503, startPoint y: 193, endPoint x: 182, endPoint y: 191, distance: 320.5
click at [168, 191] on div "Special instructions Cover page (front) on 130# Gloss cover (288 page 1/1 guts …" at bounding box center [308, 194] width 492 height 24
drag, startPoint x: 185, startPoint y: 169, endPoint x: 167, endPoint y: 169, distance: 18.7
click at [167, 169] on div "Machine Run quantity Sheet size 12" x 18" Run size 12" x 18" Proof -- Email Har…" at bounding box center [308, 172] width 492 height 19
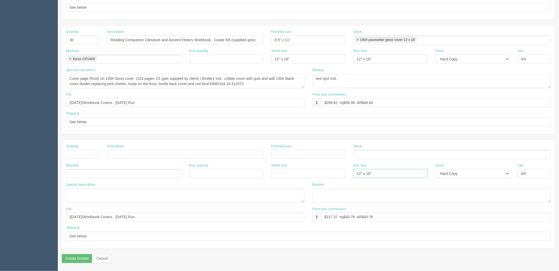
drag, startPoint x: 291, startPoint y: 170, endPoint x: 274, endPoint y: 171, distance: 16.3
click at [274, 171] on div "Machine Run quantity Sheet size Run size 12" x 18" Proof -- Email Hard Copy Ink…" at bounding box center [308, 172] width 492 height 19
click at [471, 177] on select "-- Email Hard Copy" at bounding box center [472, 173] width 74 height 9
select select
click at [435, 169] on select "-- Email Hard Copy" at bounding box center [472, 173] width 74 height 9
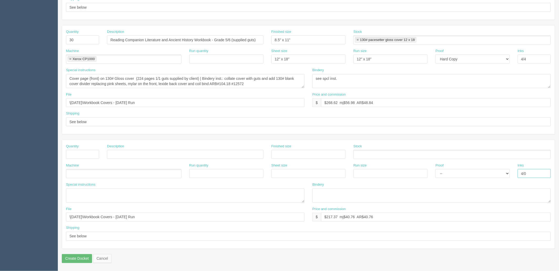
drag, startPoint x: 497, startPoint y: 173, endPoint x: 386, endPoint y: 207, distance: 116.1
click at [409, 185] on div "Quantity Description Finished size Stock Machine Run quantity Sheet size Run si…" at bounding box center [308, 194] width 492 height 109
drag, startPoint x: 380, startPoint y: 215, endPoint x: 146, endPoint y: 223, distance: 234.0
click at [153, 222] on div "File \August 2025\Workbook Covers - August 2025 Run Price and commission $ $217…" at bounding box center [308, 216] width 492 height 19
drag, startPoint x: 164, startPoint y: 216, endPoint x: 3, endPoint y: 215, distance: 160.5
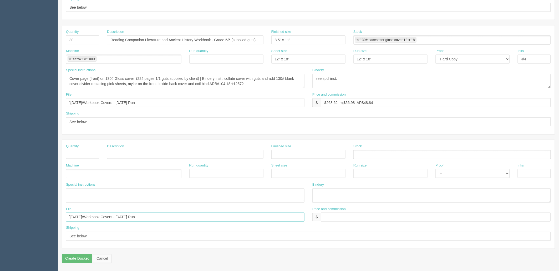
click at [3, 215] on section "Dockets Estimates Customers" at bounding box center [279, 39] width 559 height 464
drag, startPoint x: 91, startPoint y: 236, endPoint x: -26, endPoint y: 221, distance: 117.9
click at [0, 221] on html "PrintPing Zack Edit account ( zack@allrush.ca ) Logout Dockets Estimates" at bounding box center [279, 32] width 559 height 477
drag, startPoint x: -66, startPoint y: 105, endPoint x: -70, endPoint y: 104, distance: 3.5
click at [0, 104] on html "PrintPing Zack Edit account ( zack@allrush.ca ) Logout Dockets Estimates" at bounding box center [279, 32] width 559 height 477
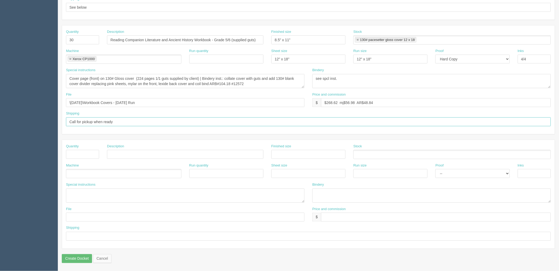
click at [151, 120] on input "Call for pickup when ready" at bounding box center [308, 121] width 484 height 9
type input "Call for pickup when ready"
click at [80, 194] on textarea "Cover page (front) on 130# Gloss cover (288 page 1/1 guts supplied by client)" at bounding box center [185, 196] width 238 height 14
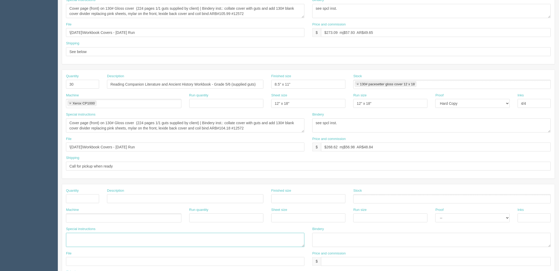
scroll to position [119, 0]
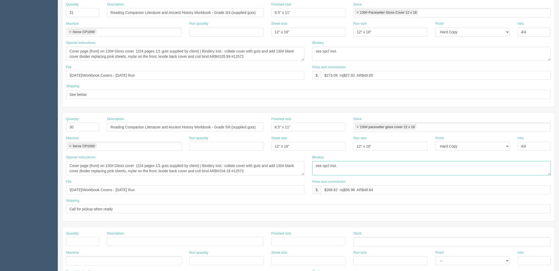
click at [348, 166] on textarea "collate cover with guts, mylar on the front, lexide back cover and coil bind AR…" at bounding box center [431, 168] width 238 height 14
click at [354, 48] on textarea "collate cover with guts, mylar on the front, lexide back cover and coil bind AR…" at bounding box center [431, 54] width 238 height 14
type textarea "see spcl inst. | Box back in same containers"
drag, startPoint x: 363, startPoint y: 168, endPoint x: 218, endPoint y: 160, distance: 144.7
click at [218, 160] on div "Special instructions Cover page (front) on 130# Gloss cover (274 page 1/1 guts …" at bounding box center [308, 167] width 492 height 24
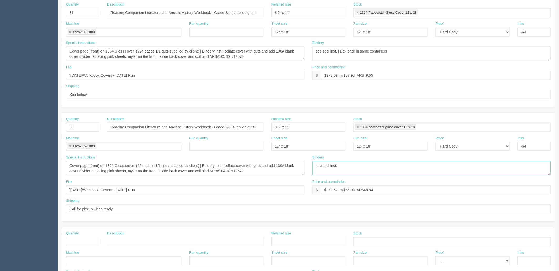
paste textarea "| Box back in same containers"
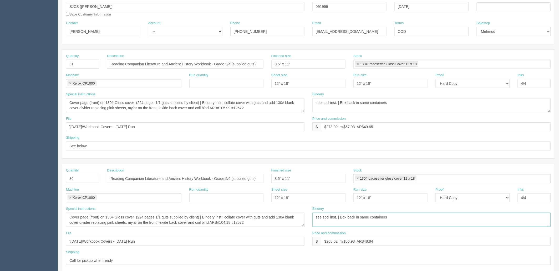
scroll to position [0, 0]
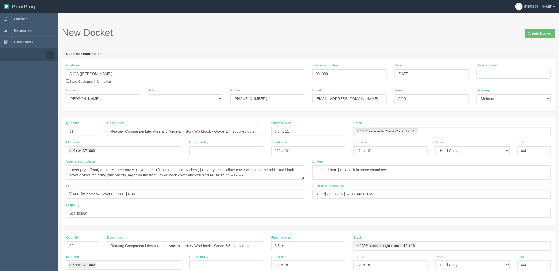
type textarea "see spcl inst. | Box back in same containers"
drag, startPoint x: 494, startPoint y: 74, endPoint x: 498, endPoint y: 78, distance: 5.2
click at [494, 74] on input "Date required" at bounding box center [513, 74] width 74 height 9
click at [498, 117] on td "12" at bounding box center [495, 117] width 7 height 8
click at [513, 117] on td "14" at bounding box center [510, 117] width 7 height 8
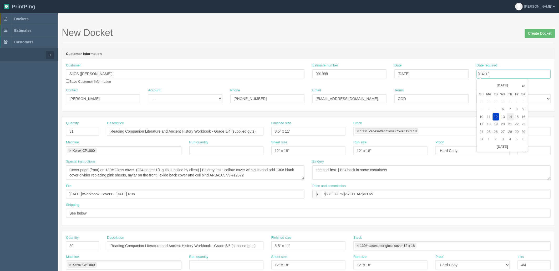
type input "[DATE]"
click at [484, 46] on form "New Docket Create Docket Customer Information Customer SJCS (Jacqueline O'Neil)…" at bounding box center [308, 249] width 493 height 442
click at [185, 99] on select "-- Existing Client Allrush Client Rep Client" at bounding box center [185, 98] width 74 height 9
select select "Rep Client"
click at [148, 94] on select "-- Existing Client Allrush Client Rep Client" at bounding box center [185, 98] width 74 height 9
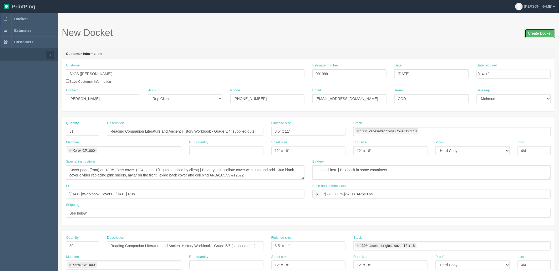
click at [537, 37] on input "Create Docket" at bounding box center [539, 33] width 30 height 9
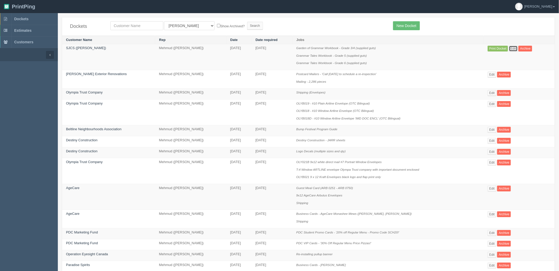
click at [509, 47] on link "Edit" at bounding box center [513, 49] width 9 height 6
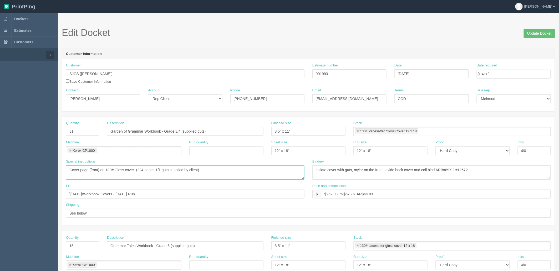
click at [140, 169] on textarea "Cover page (front) on 130# Gloss cover (224 pages 1/1 guts supplied by client)" at bounding box center [185, 173] width 238 height 14
type textarea "Cover page (front) on 130# Gloss cover (144 pages 1/1 guts supplied by client)"
click at [534, 33] on input "Update Docket" at bounding box center [538, 33] width 31 height 9
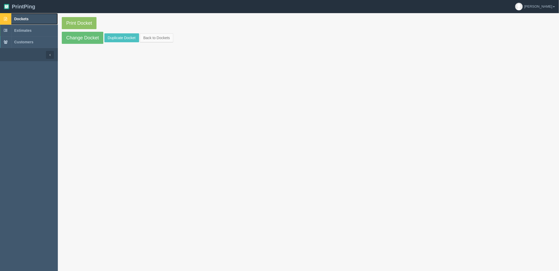
click at [38, 19] on link "Dockets" at bounding box center [29, 19] width 58 height 12
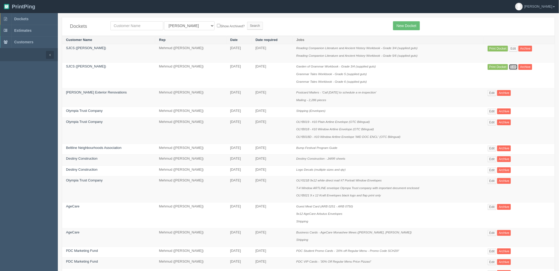
click at [512, 66] on link "Edit" at bounding box center [513, 67] width 9 height 6
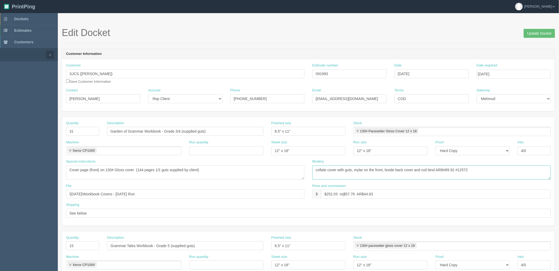
click at [498, 173] on textarea "collate cover with guts, mylar on the front, lexide back cover and coil bind AR…" at bounding box center [431, 173] width 238 height 14
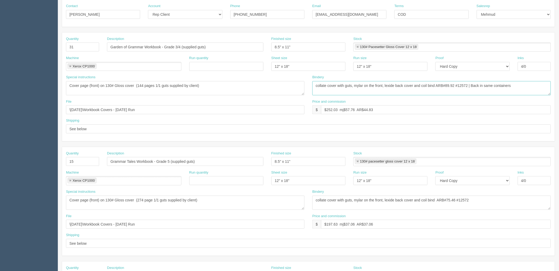
scroll to position [87, 0]
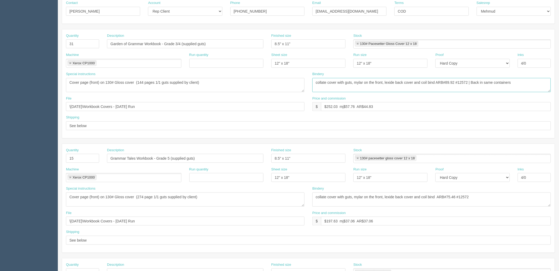
type textarea "collate cover with guts, mylar on the front, lexide back cover and coil bind AR…"
click at [487, 197] on textarea "collate cover with guts, mylar on the front, lexide back cover and coil bind AR…" at bounding box center [431, 200] width 238 height 14
paste textarea "| Back in same containers"
click at [477, 196] on textarea "collate cover with guts, mylar on the front, lexide back cover and coil bind AR…" at bounding box center [431, 200] width 238 height 14
click at [527, 195] on textarea "collate cover with guts, mylar on the front, lexide back cover and coil bind AR…" at bounding box center [431, 200] width 238 height 14
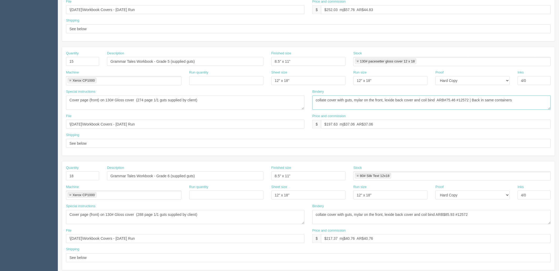
scroll to position [206, 0]
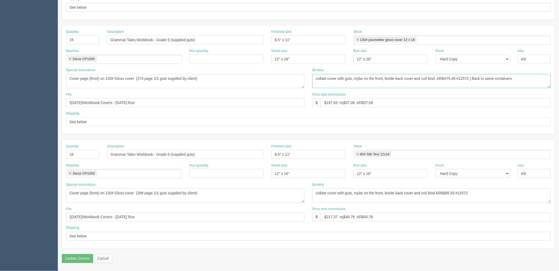
type textarea "collate cover with guts, mylar on the front, lexide back cover and coil bind AR…"
click at [481, 192] on textarea "collate cover with guts, mylar on the front, lexide back cover and coil bind AR…" at bounding box center [431, 196] width 238 height 14
paste textarea "| Back in same containers"
type textarea "collate cover with guts, mylar on the front, lexide back cover and coil bind AR…"
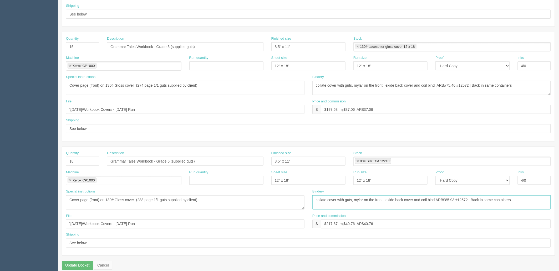
scroll to position [204, 0]
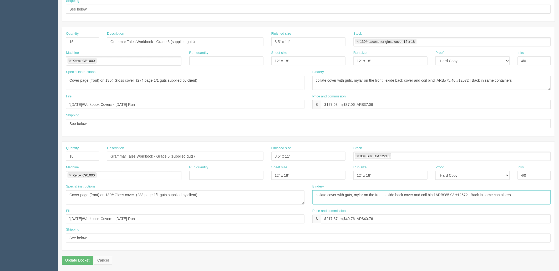
click at [357, 156] on link at bounding box center [357, 156] width 3 height 3
type textarea "collate cover with guts, mylar on the front, lexide back cover and coil bind AR…"
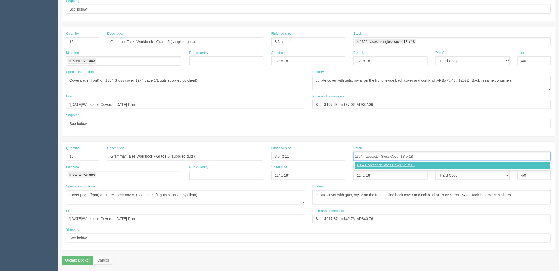
type input "130# Pacesetter Gloss Cover 12" x 18""
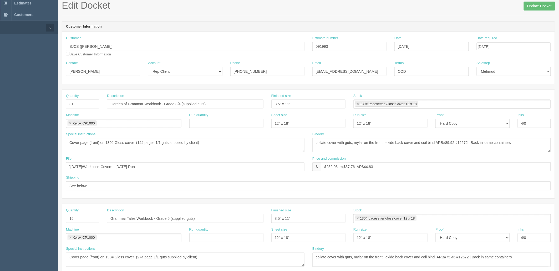
scroll to position [0, 0]
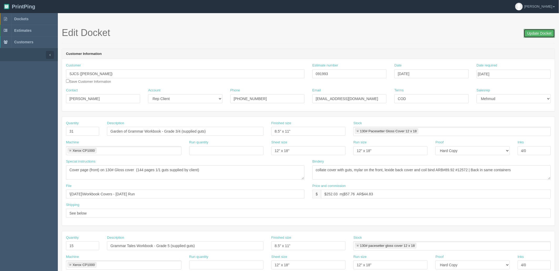
click at [544, 30] on input "Update Docket" at bounding box center [538, 33] width 31 height 9
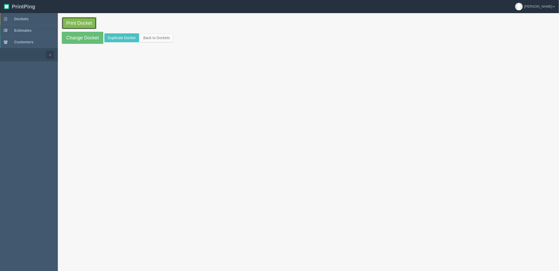
click at [86, 26] on link "Print Docket" at bounding box center [79, 23] width 35 height 12
click at [28, 17] on span "Dockets" at bounding box center [21, 19] width 14 height 4
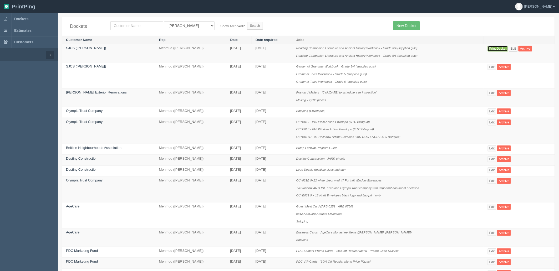
click at [498, 48] on link "Print Docket" at bounding box center [497, 49] width 20 height 6
click at [487, 69] on link "Edit" at bounding box center [491, 67] width 9 height 6
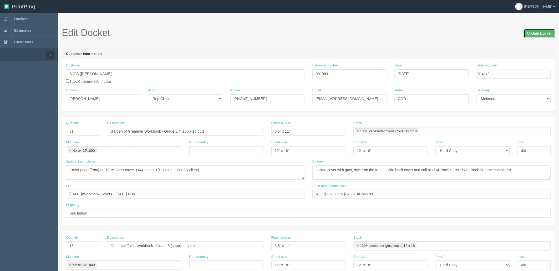
click at [527, 34] on input "Update Docket" at bounding box center [538, 33] width 31 height 9
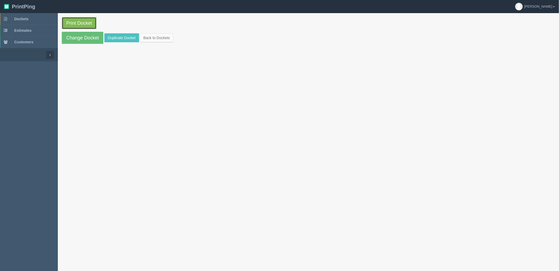
click at [90, 19] on link "Print Docket" at bounding box center [79, 23] width 35 height 12
drag, startPoint x: 30, startPoint y: 17, endPoint x: 81, endPoint y: 27, distance: 52.7
click at [30, 17] on link "Dockets" at bounding box center [29, 19] width 58 height 12
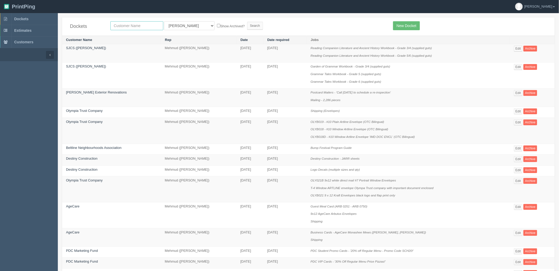
click at [153, 27] on input "text" at bounding box center [136, 25] width 53 height 9
type input "sjcs"
click at [247, 22] on input "Search" at bounding box center [255, 26] width 16 height 8
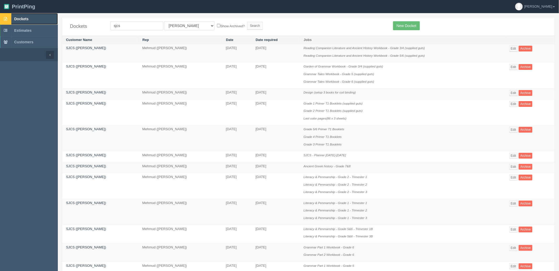
click at [25, 18] on span "Dockets" at bounding box center [21, 19] width 14 height 4
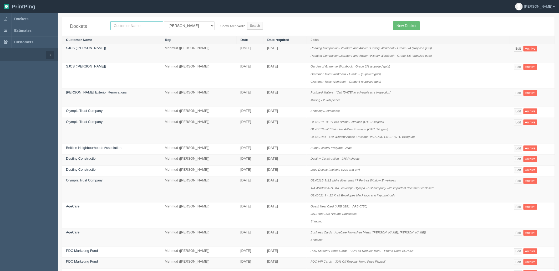
click at [141, 23] on input "text" at bounding box center [136, 25] width 53 height 9
type input "launch"
click at [247, 22] on input "Search" at bounding box center [255, 26] width 16 height 8
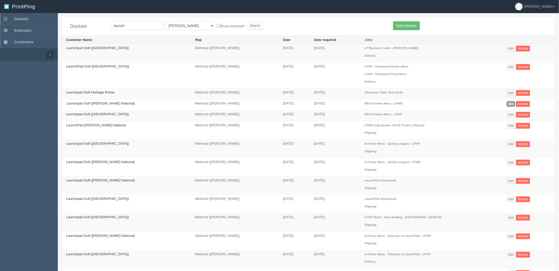
click at [507, 105] on link "Edit" at bounding box center [510, 104] width 9 height 6
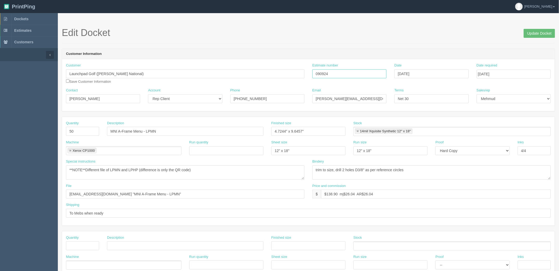
drag, startPoint x: 272, startPoint y: 71, endPoint x: 216, endPoint y: 70, distance: 56.0
click at [218, 70] on div "Customer Launchpad Golf (Mickelson National) Save Customer Information Estimate…" at bounding box center [308, 75] width 492 height 25
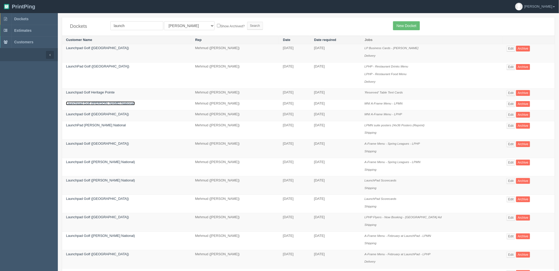
click at [114, 105] on link "Launchpad Golf ([PERSON_NAME] National)" at bounding box center [100, 103] width 69 height 4
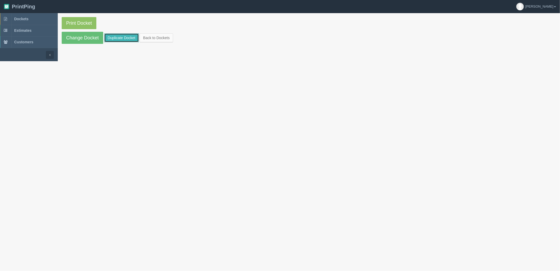
click at [136, 35] on link "Duplicate Docket" at bounding box center [121, 37] width 35 height 9
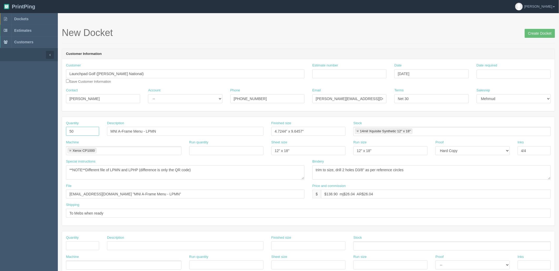
drag, startPoint x: 86, startPoint y: 131, endPoint x: -37, endPoint y: 123, distance: 122.7
click at [0, 123] on html "PrintPing Zack Edit account ( [PERSON_NAME][EMAIL_ADDRESS][DOMAIN_NAME] ) Logou…" at bounding box center [279, 238] width 559 height 477
type input "60"
click at [332, 73] on input "Estimate number" at bounding box center [349, 73] width 74 height 9
type input "092049"
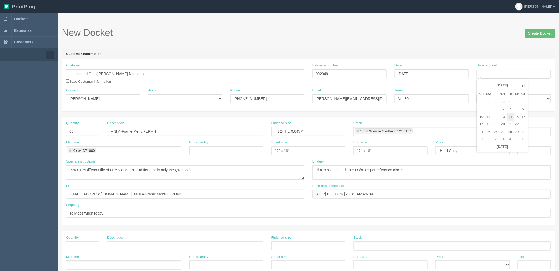
click at [510, 116] on td "14" at bounding box center [510, 117] width 7 height 8
type input "[DATE]"
click at [373, 41] on div "New Docket Create Docket" at bounding box center [308, 36] width 493 height 16
click at [169, 102] on select "-- Existing Client Allrush Client Rep Client" at bounding box center [185, 98] width 74 height 9
select select "Rep Client"
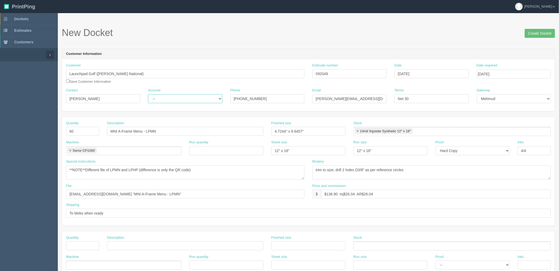
click at [148, 94] on select "-- Existing Client Allrush Client Rep Client" at bounding box center [185, 98] width 74 height 9
drag, startPoint x: 329, startPoint y: 193, endPoint x: 560, endPoint y: 183, distance: 231.4
click at [558, 184] on html "PrintPing Zack Edit account ( [PERSON_NAME][EMAIL_ADDRESS][DOMAIN_NAME] ) Logou…" at bounding box center [279, 238] width 559 height 477
paste input "27.86"
type input "$148.61 mj$27.86 AR$27.86"
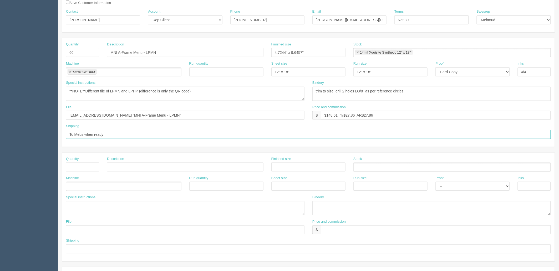
scroll to position [87, 0]
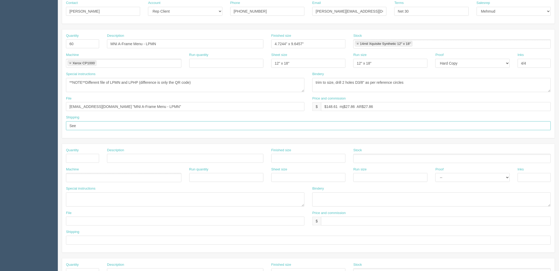
type input "See below"
type input "1"
type input "Delivery"
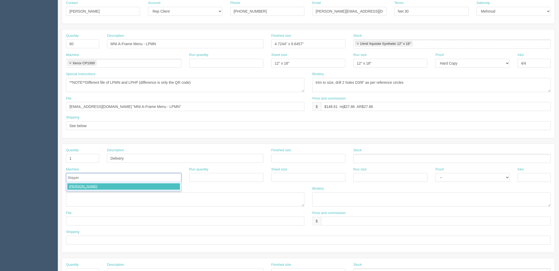
type input "Shipping"
click at [118, 238] on input "text" at bounding box center [308, 240] width 484 height 9
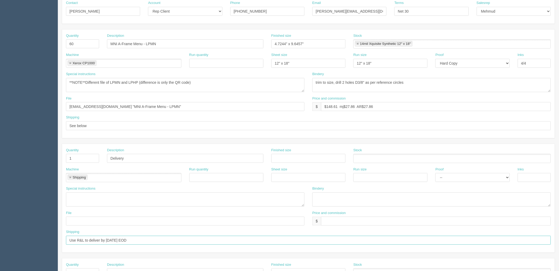
type input "Use R&L to deliver by [DATE] EOD"
click at [377, 218] on input "text" at bounding box center [436, 221] width 230 height 9
type input "$25 mj$0 AR$5"
click at [87, 195] on textarea at bounding box center [185, 200] width 238 height 14
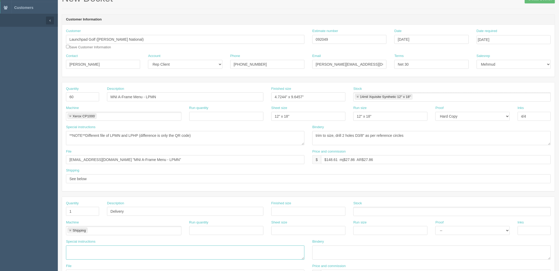
scroll to position [29, 0]
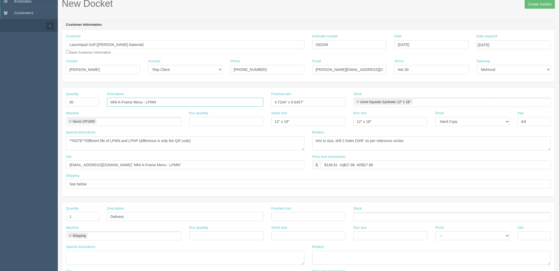
click at [142, 102] on input "MNI A-Frame Menu - LPMN" at bounding box center [185, 102] width 156 height 9
click at [134, 101] on input "MNI A-Frame Menu - LPMN" at bounding box center [185, 102] width 156 height 9
type input "A-Frame League Menu - LPMN"
click at [166, 139] on textarea "**NOTE**Different file of LPMN and LPHP (difference is only the QR code)" at bounding box center [185, 143] width 238 height 14
click at [235, 137] on textarea "**NOTE**Different file of LPMN and LPHP (difference is only the QR code)" at bounding box center [185, 143] width 238 height 14
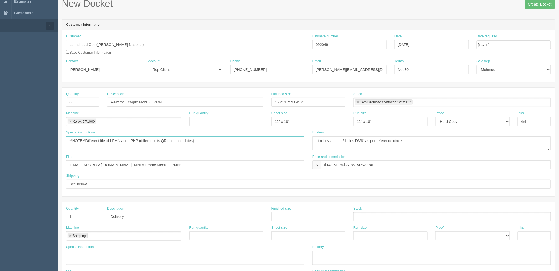
type textarea "**NOTE**Different file of LPMN and LPHP (difference is QR code and dates)"
drag, startPoint x: 99, startPoint y: 163, endPoint x: 109, endPoint y: 164, distance: 9.7
click at [106, 164] on input "files@allrush.ca "MNI A-Frame Menu - LPMN"" at bounding box center [185, 165] width 238 height 9
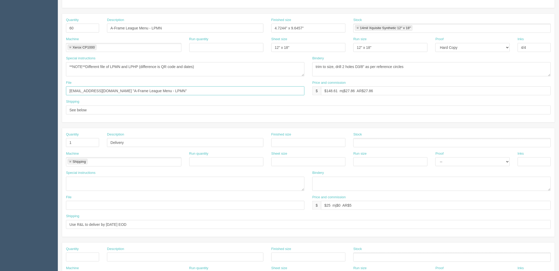
scroll to position [117, 0]
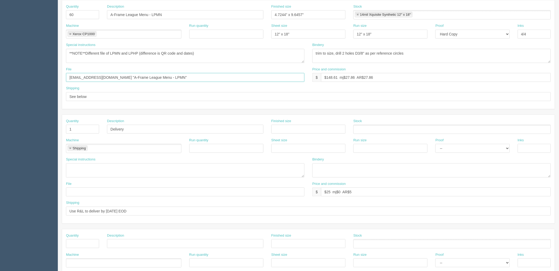
type input "[EMAIL_ADDRESS][DOMAIN_NAME] "A-Frame League Menu - LPMN""
click at [125, 168] on textarea at bounding box center [185, 170] width 238 height 14
type textarea "ATT: [PERSON_NAME], LPMN address on QB"
click at [85, 210] on input "Use R&L to deliver by [DATE] EOD" at bounding box center [308, 211] width 484 height 9
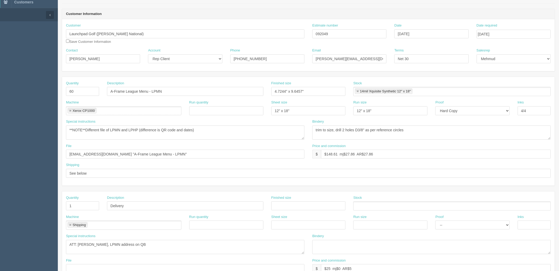
scroll to position [29, 0]
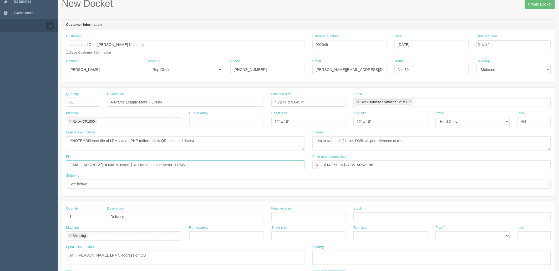
drag, startPoint x: 149, startPoint y: 165, endPoint x: 99, endPoint y: 166, distance: 49.7
click at [99, 166] on input "[EMAIL_ADDRESS][DOMAIN_NAME] "A-Frame League Menu - LPMN"" at bounding box center [185, 165] width 238 height 9
click at [534, 5] on input "Create Docket" at bounding box center [539, 4] width 30 height 9
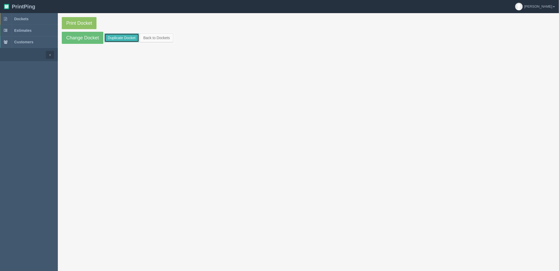
click at [127, 37] on link "Duplicate Docket" at bounding box center [121, 37] width 35 height 9
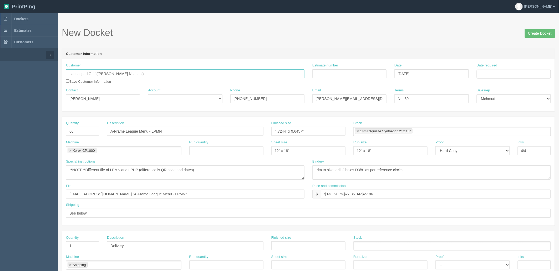
drag, startPoint x: 98, startPoint y: 72, endPoint x: 131, endPoint y: 73, distance: 32.8
click at [131, 73] on input "Launchpad Golf ([PERSON_NAME] National)" at bounding box center [185, 73] width 238 height 9
type input "Launchpad Golf ([GEOGRAPHIC_DATA])"
click at [336, 73] on input "Estimate number" at bounding box center [349, 73] width 74 height 9
click at [186, 195] on input "[EMAIL_ADDRESS][DOMAIN_NAME] "A-Frame League Menu - LPMN"" at bounding box center [185, 194] width 238 height 9
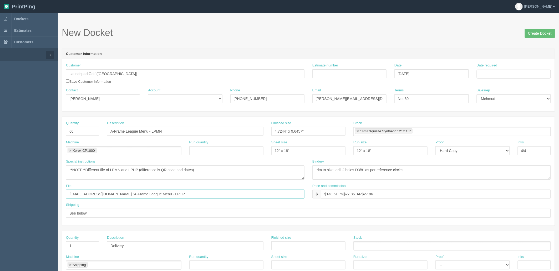
type input "[EMAIL_ADDRESS][DOMAIN_NAME] "A-Frame League Menu - LPHP""
drag, startPoint x: 81, startPoint y: 131, endPoint x: 15, endPoint y: 120, distance: 67.4
click at [22, 122] on section "Dockets Estimates Customers" at bounding box center [279, 245] width 559 height 464
type input "80"
click at [169, 130] on input "A-Frame League Menu - LPMN" at bounding box center [185, 131] width 156 height 9
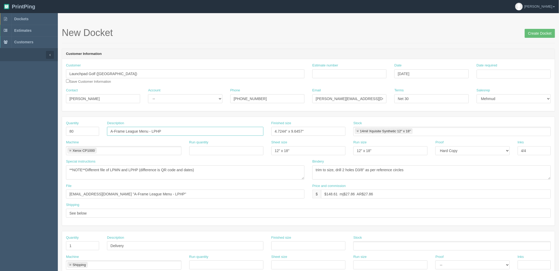
type input "A-Frame League Menu - LPHP"
click at [221, 168] on textarea "**NOTE**Different file of LPMN and LPHP (difference is QR code and dates)" at bounding box center [185, 173] width 238 height 14
click at [343, 75] on input "Estimate number" at bounding box center [349, 73] width 74 height 9
type input "092049"
click at [512, 116] on td "14" at bounding box center [510, 117] width 7 height 8
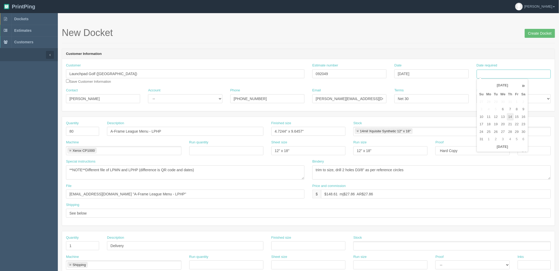
type input "August 14, 2025"
click at [405, 50] on header "Customer Information" at bounding box center [308, 54] width 492 height 11
drag, startPoint x: 169, startPoint y: 98, endPoint x: 168, endPoint y: 103, distance: 5.2
click at [169, 98] on select "-- Existing Client Allrush Client Rep Client" at bounding box center [185, 98] width 74 height 9
select select "Rep Client"
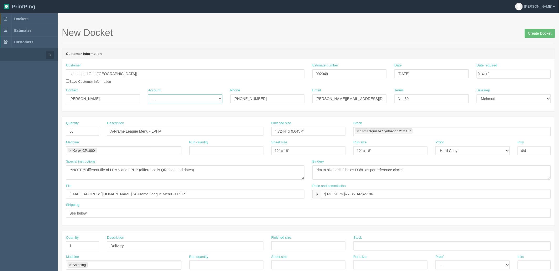
click at [148, 94] on select "-- Existing Client Allrush Client Rep Client" at bounding box center [185, 98] width 74 height 9
click at [226, 171] on textarea "**NOTE**Different file of LPMN and LPHP (difference is QR code and dates)" at bounding box center [185, 173] width 238 height 14
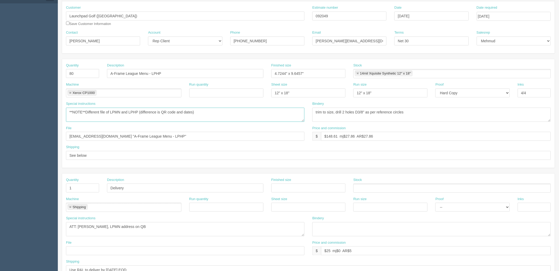
scroll to position [58, 0]
click at [106, 225] on textarea "ATT: Jesse Galvon, LPMN address on QB" at bounding box center [185, 229] width 238 height 14
type textarea "ATT: Jesse Galvon, LPHP address on QB"
drag, startPoint x: 560, startPoint y: 123, endPoint x: 560, endPoint y: 117, distance: 5.8
click at [558, 120] on html "PrintPing Zack Edit account ( zack@allrush.ca ) Logout Dockets Estimates" at bounding box center [279, 180] width 559 height 477
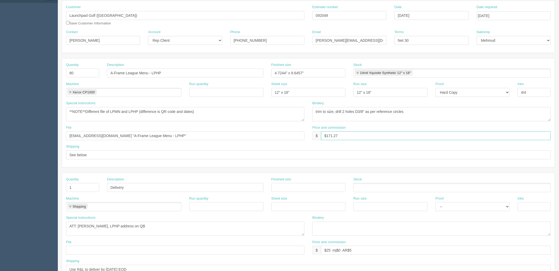
type input "$171.27 mj$32.11 AR$32.11"
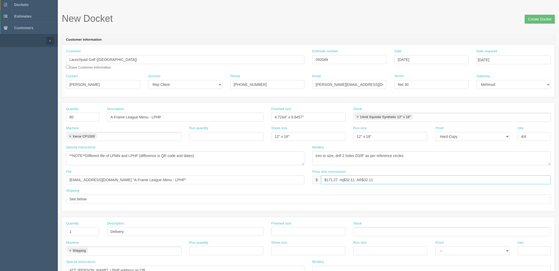
scroll to position [0, 0]
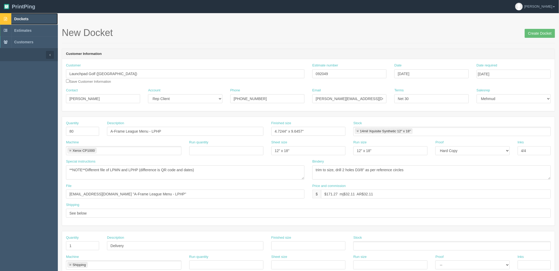
click at [28, 19] on span "Dockets" at bounding box center [21, 19] width 14 height 4
click at [357, 99] on input "Jesse@launchpadgolf.com / accounting@mickelsonnational.com" at bounding box center [349, 98] width 74 height 9
paste input "Jesse@launchpadgolf.com / accounting@launchpadgolf"
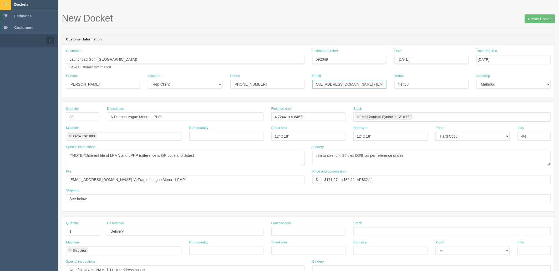
scroll to position [0, 0]
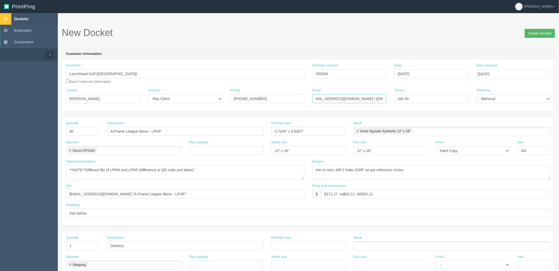
type input "[PERSON_NAME][EMAIL_ADDRESS][DOMAIN_NAME] / [EMAIL_ADDRESS][DOMAIN_NAME]"
click at [532, 30] on input "Create Docket" at bounding box center [539, 33] width 30 height 9
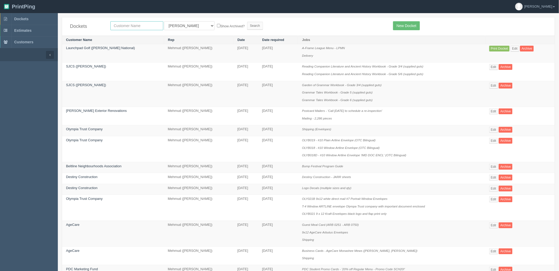
click at [125, 26] on input "text" at bounding box center [136, 25] width 53 height 9
type input "lphp"
click at [247, 22] on input "Search" at bounding box center [255, 26] width 16 height 8
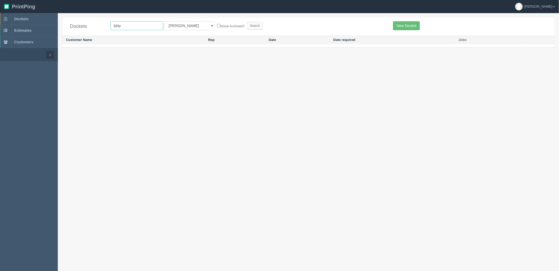
drag, startPoint x: 0, startPoint y: 0, endPoint x: 86, endPoint y: 20, distance: 88.3
click at [86, 20] on div "Dockets lphp All Users [PERSON_NAME] Test 1 [PERSON_NAME] [PERSON_NAME] [PERSON…" at bounding box center [308, 26] width 492 height 18
type input "launch"
click at [247, 22] on input "Search" at bounding box center [255, 26] width 16 height 8
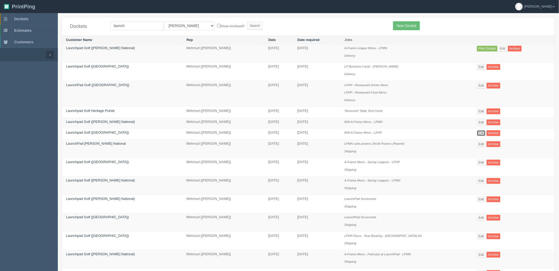
click at [477, 135] on link "Edit" at bounding box center [481, 133] width 9 height 6
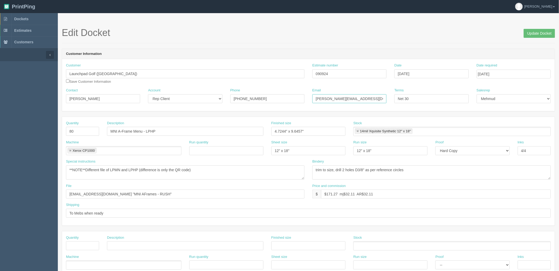
click at [372, 96] on input "[PERSON_NAME][EMAIL_ADDRESS][DOMAIN_NAME] / [EMAIL_ADDRESS][DOMAIN_NAME]" at bounding box center [349, 98] width 74 height 9
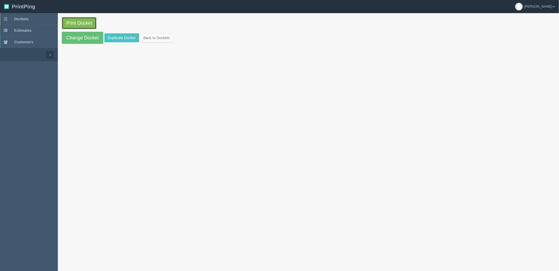
click at [87, 24] on link "Print Docket" at bounding box center [79, 23] width 35 height 12
click at [31, 15] on link "Dockets" at bounding box center [29, 19] width 58 height 12
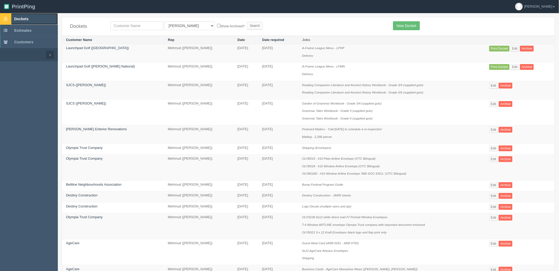
click at [30, 17] on link "Dockets" at bounding box center [29, 19] width 58 height 12
click at [492, 66] on link "Print Docket" at bounding box center [499, 67] width 20 height 6
click at [30, 16] on link "Dockets" at bounding box center [29, 19] width 58 height 12
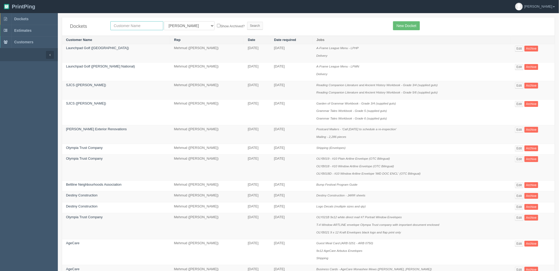
click at [130, 27] on input "text" at bounding box center [136, 25] width 53 height 9
type input "operation"
click at [247, 22] on input "Search" at bounding box center [255, 26] width 16 height 8
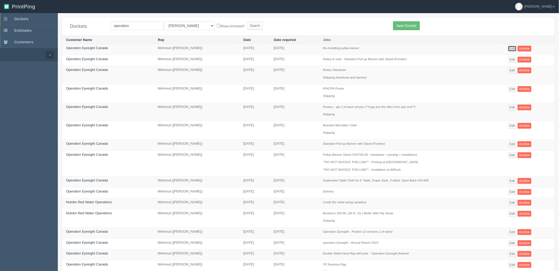
click at [512, 49] on link "Edit" at bounding box center [512, 49] width 9 height 6
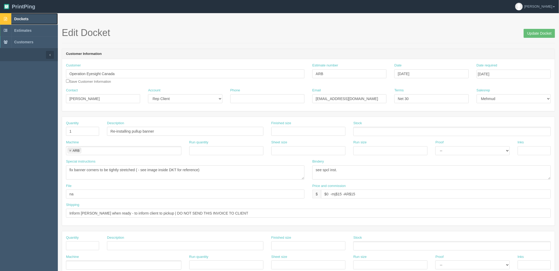
click at [34, 19] on link "Dockets" at bounding box center [29, 19] width 58 height 12
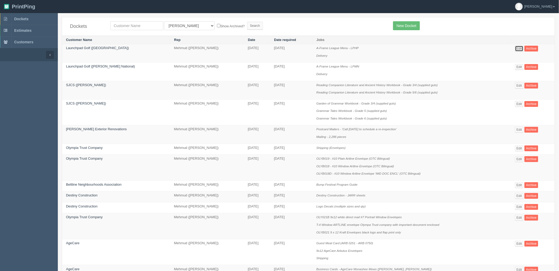
click at [517, 47] on link "Edit" at bounding box center [519, 49] width 9 height 6
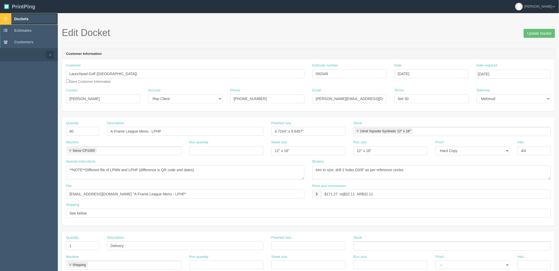
click at [31, 19] on link "Dockets" at bounding box center [29, 19] width 58 height 12
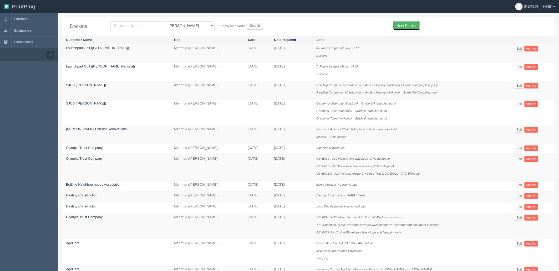
click at [395, 25] on link "New Docket" at bounding box center [406, 25] width 27 height 9
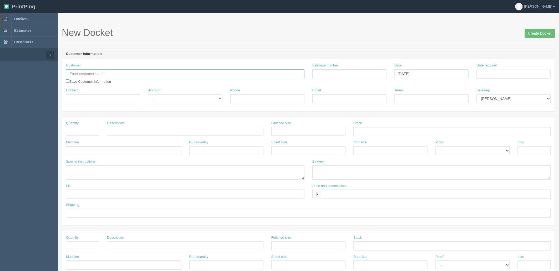
click at [131, 74] on input "text" at bounding box center [185, 73] width 238 height 9
drag, startPoint x: -80, startPoint y: 76, endPoint x: -116, endPoint y: 76, distance: 36.0
click at [0, 76] on html "PrintPing Zack Edit account ( [PERSON_NAME][EMAIL_ADDRESS][DOMAIN_NAME] ) Logou…" at bounding box center [279, 238] width 559 height 477
type input "Carfox [GEOGRAPHIC_DATA]"
click at [322, 73] on input "Estimate number" at bounding box center [349, 73] width 74 height 9
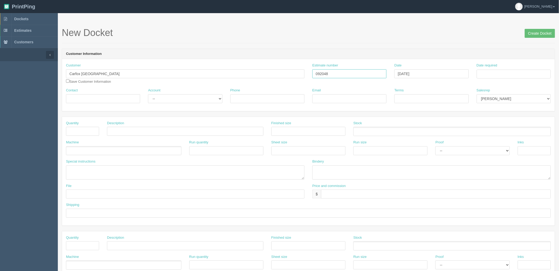
type input "092048"
click at [513, 117] on td "14" at bounding box center [510, 117] width 7 height 8
type input "August 14, 2025"
click at [471, 46] on form "New Docket Create Docket Customer Information Customer Carfox Calgary Car a Sch…" at bounding box center [308, 249] width 493 height 442
click at [89, 99] on input "Contact" at bounding box center [103, 98] width 74 height 9
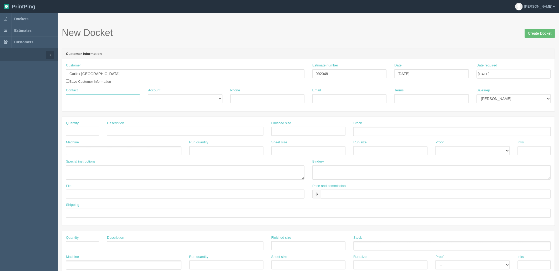
paste input "Viacheslav Lysenko <carfox.corp@gmail.com>"
drag, startPoint x: 92, startPoint y: 99, endPoint x: 14, endPoint y: 99, distance: 78.0
click at [15, 99] on section "Dockets Estimates Customers" at bounding box center [279, 245] width 559 height 464
click at [99, 99] on input "Viacheslav Lysenko <carfox.corp@gmail.com>" at bounding box center [103, 98] width 74 height 9
drag, startPoint x: 103, startPoint y: 98, endPoint x: 7, endPoint y: 99, distance: 96.2
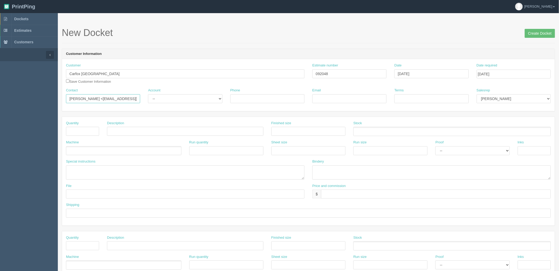
click at [7, 99] on section "Dockets Estimates Customers" at bounding box center [279, 245] width 559 height 464
paste input "Dennis Besler"
type input "Dennis Besler"
select select "Allrush Client"
click at [148, 94] on select "-- Existing Client Allrush Client Rep Client" at bounding box center [185, 98] width 74 height 9
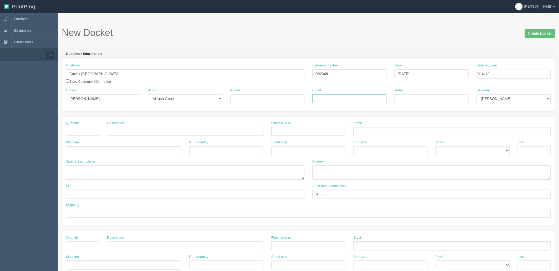
paste input "<carfox.corp@gmail.com>"
type input "carfox.corp@gmail.com"
click at [238, 95] on input "Phone" at bounding box center [267, 98] width 74 height 9
paste input "(403) 710-6902"
type input "(403) 710-6902"
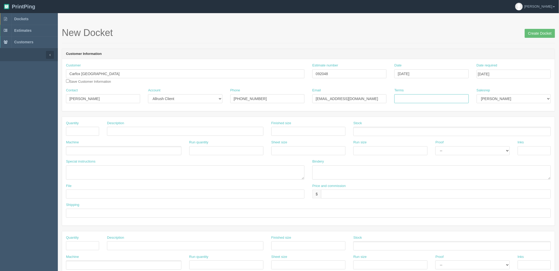
click at [427, 97] on input "Terms" at bounding box center [431, 98] width 74 height 9
type input "COD"
select select "8"
drag, startPoint x: 86, startPoint y: 132, endPoint x: 78, endPoint y: 133, distance: 8.0
click at [86, 132] on input "text" at bounding box center [82, 131] width 33 height 9
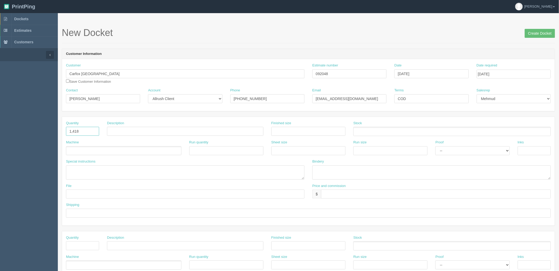
type input "1,418"
click at [30, 16] on link "Dockets" at bounding box center [29, 19] width 58 height 12
click at [137, 131] on input "text" at bounding box center [185, 131] width 156 height 9
paste input "Postcard Mailers - 'Call [DATE] to schedule a re-inspection'"
drag, startPoint x: 176, startPoint y: 132, endPoint x: 208, endPoint y: 129, distance: 32.2
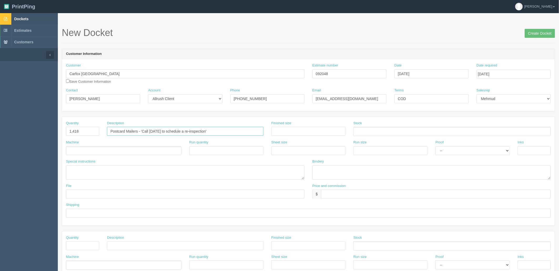
click at [208, 129] on input "Postcard Mailers - 'Call [DATE] to schedule a re-inspection'" at bounding box center [185, 131] width 156 height 9
type input "Postcard Mailers - 'We Buy Cards!'"
type input "5.5" x 8.5""
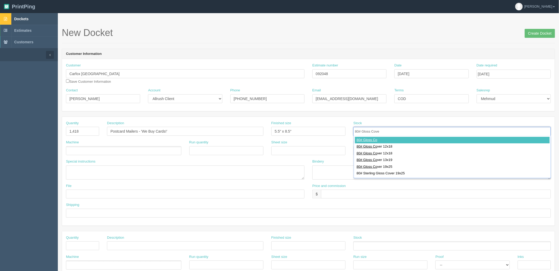
type input "80# Gloss Cover"
type input "80# Gloss Cover 12x18"
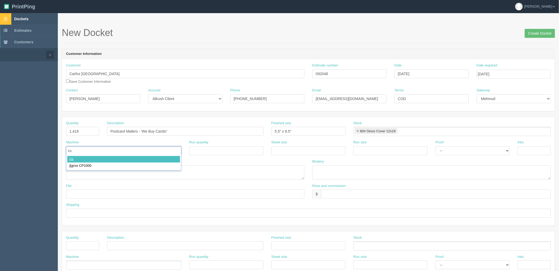
type input "Xer"
type input "Xerox CP1000"
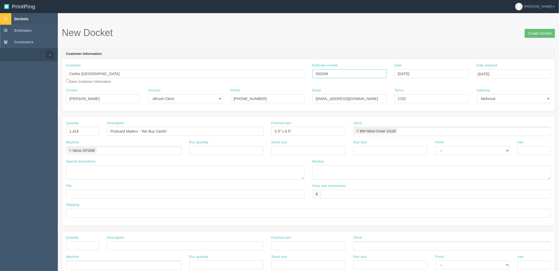
drag, startPoint x: 353, startPoint y: 74, endPoint x: 217, endPoint y: 136, distance: 148.6
click at [230, 77] on div "Customer Carfox Calgary Car a Schulz Car away Grill Car az Communications Car b…" at bounding box center [308, 75] width 492 height 25
click at [285, 147] on input "text" at bounding box center [308, 150] width 74 height 9
type input "12" x 18""
paste input "12" x 18""
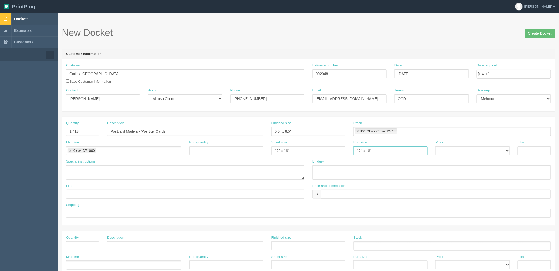
type input "12" x 18""
select select "Hard Copy"
click at [435, 146] on select "-- Email Hard Copy" at bounding box center [472, 150] width 74 height 9
type input "4/4"
type textarea "double sided"
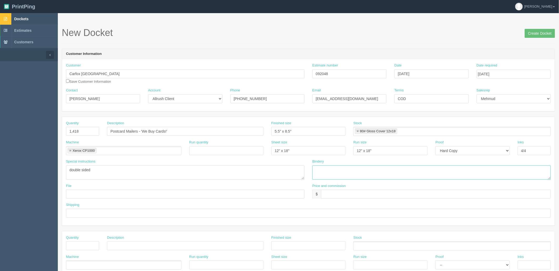
click at [365, 169] on textarea at bounding box center [431, 173] width 238 height 14
paste textarea "trim to size, cross band in 100s, mail prep, balance for client to pickup"
drag, startPoint x: 386, startPoint y: 170, endPoint x: 560, endPoint y: 146, distance: 175.2
click at [558, 146] on html "PrintPing Zack Edit account ( zack@allrush.ca ) Logout Dockets Estimates" at bounding box center [279, 238] width 559 height 477
type textarea "trim to size, cross band in 100s, mail prep"
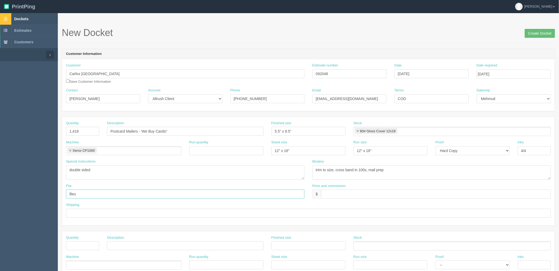
type input "files@allrush.ca"
click at [408, 176] on textarea "trim to size, cross band in 100s, mail prep" at bounding box center [431, 173] width 238 height 14
type textarea "trim to size, cross band in 100s, mail prep, put the balance in DKT"
drag, startPoint x: 83, startPoint y: 71, endPoint x: 17, endPoint y: 95, distance: 71.1
click at [6, 80] on section "Dockets Estimates Customers" at bounding box center [279, 245] width 559 height 464
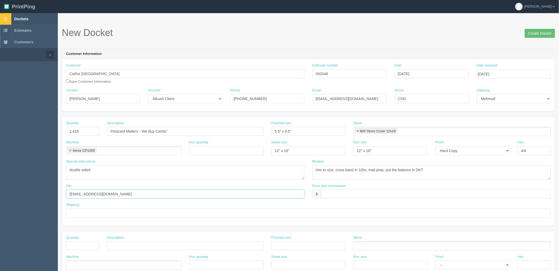
click at [129, 195] on input "files@allrush.ca" at bounding box center [185, 194] width 238 height 9
paste input "Carfox [GEOGRAPHIC_DATA]"
type input "[EMAIL_ADDRESS][DOMAIN_NAME] "Carfox - Mailers""
click at [337, 195] on input "$" at bounding box center [436, 194] width 230 height 9
type input "$412.01 mj$ AR$"
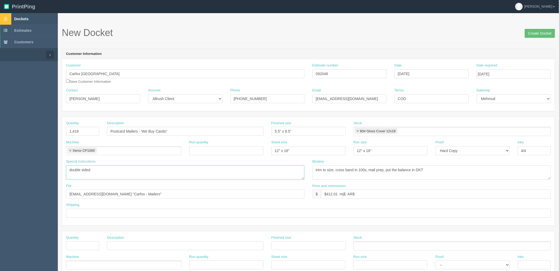
click at [98, 169] on textarea "double sided" at bounding box center [185, 173] width 238 height 14
type textarea "double sided, print qty 1450"
drag, startPoint x: 346, startPoint y: 193, endPoint x: 404, endPoint y: 233, distance: 70.7
click at [346, 193] on input "$412.01 mj$ AR$" at bounding box center [436, 194] width 230 height 9
click at [371, 192] on input "$412.01 mj$41.20 AR$" at bounding box center [436, 194] width 230 height 9
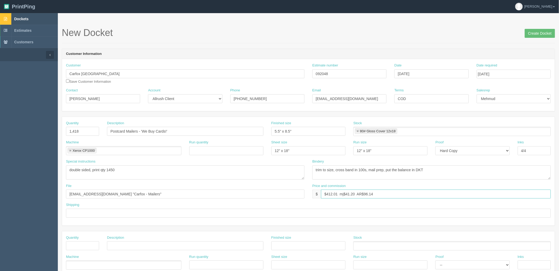
type input "$412.01 mj$41.20 AR$96.14"
click at [105, 211] on input "text" at bounding box center [308, 213] width 484 height 9
type input "To CP by [DATE]"
click at [510, 72] on input "[DATE]" at bounding box center [513, 74] width 74 height 9
click at [106, 212] on input "To CP by [DATE]" at bounding box center [308, 213] width 484 height 9
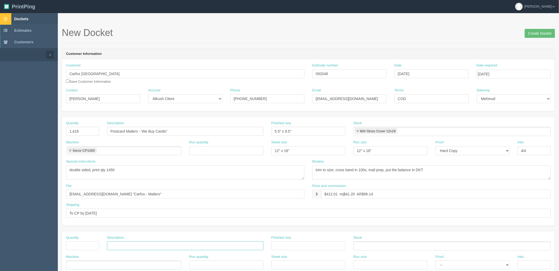
drag, startPoint x: 120, startPoint y: 242, endPoint x: 95, endPoint y: 244, distance: 25.3
click at [120, 242] on input "text" at bounding box center [185, 245] width 156 height 9
paste input "Mailing - 2,286 pieces"
type input "Mailing - 2,286 pieces"
click at [90, 243] on input "text" at bounding box center [82, 245] width 33 height 9
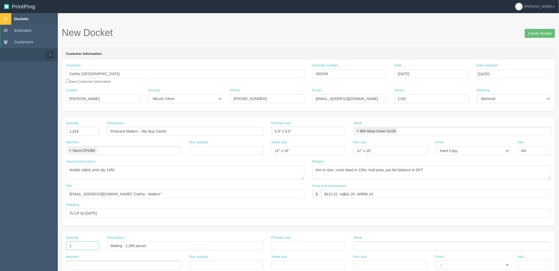
type input "1"
click at [137, 249] on input "Mailing - 2,286 pieces" at bounding box center [185, 245] width 156 height 9
type input "Mailing - 1,418 pieces"
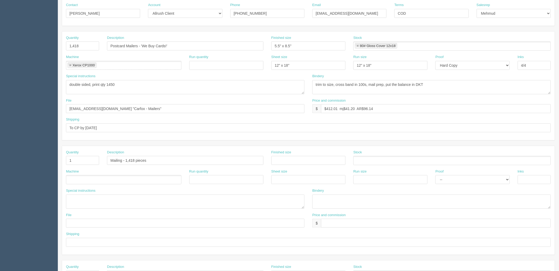
scroll to position [87, 0]
click at [87, 199] on textarea at bounding box center [185, 200] width 238 height 14
paste textarea "to CP by 14th August, in homes by 20th August | quoted $0.20 per drop"
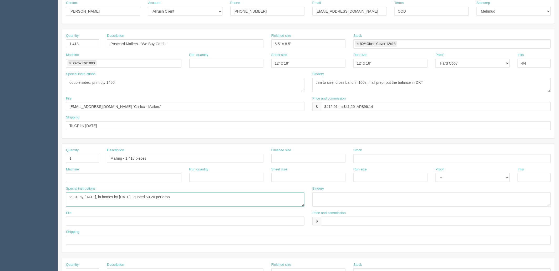
click at [87, 196] on textarea "to CP by 14th August, in homes by 20th August | quoted $0.20 per drop" at bounding box center [185, 200] width 238 height 14
type textarea "to CP by [DATE], in homes by [DATE] | quoted $0.20 per drop"
click at [120, 177] on ul at bounding box center [123, 177] width 115 height 9
type input "Postage"
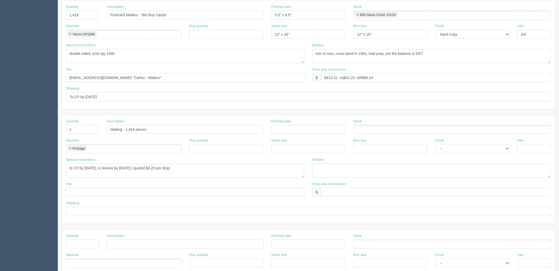
scroll to position [117, 0]
click at [99, 192] on input "text" at bounding box center [185, 192] width 238 height 9
paste input "Sent to [PERSON_NAME]"
type input "Sent to [PERSON_NAME]"
click at [326, 192] on input "text" at bounding box center [436, 192] width 230 height 9
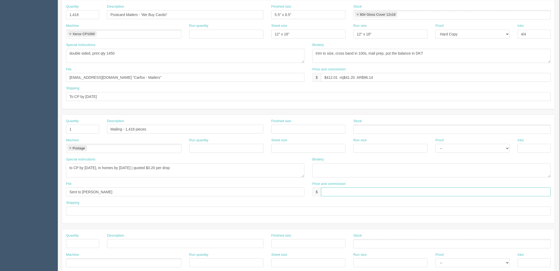
paste input "$_________________ mj$0 AR$____________"
type input "$_________________ mj$0 AR$____________"
click at [102, 210] on input "text" at bounding box center [308, 211] width 484 height 9
click at [161, 212] on input "Call client for full payment before dropping off" at bounding box center [308, 211] width 484 height 9
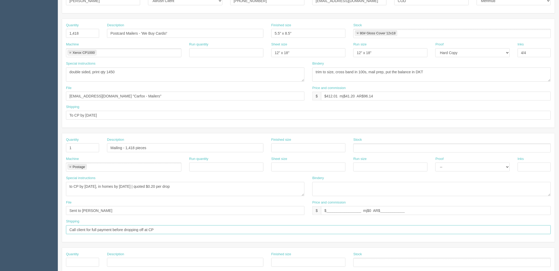
scroll to position [87, 0]
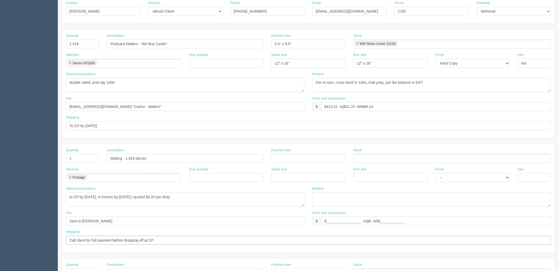
type input "Call client for full payment before dropping off at CP"
click at [444, 81] on textarea "trim to size, cross band in 100s, mail prep, put the balance in DKT" at bounding box center [431, 85] width 238 height 14
click at [164, 157] on input "Mailing - 1,418 pieces" at bounding box center [185, 158] width 156 height 9
click at [230, 198] on textarea "to CP by [DATE], in homes by [DATE] | quoted $0.20 per drop" at bounding box center [185, 200] width 238 height 14
click at [143, 104] on input "[EMAIL_ADDRESS][DOMAIN_NAME] "Carfox - Mailers"" at bounding box center [185, 106] width 238 height 9
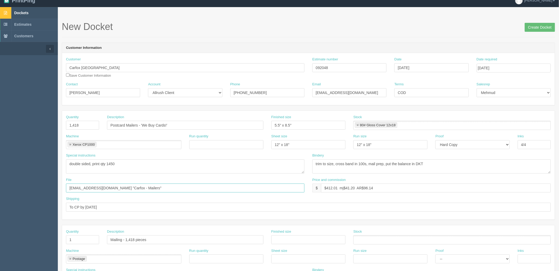
scroll to position [0, 0]
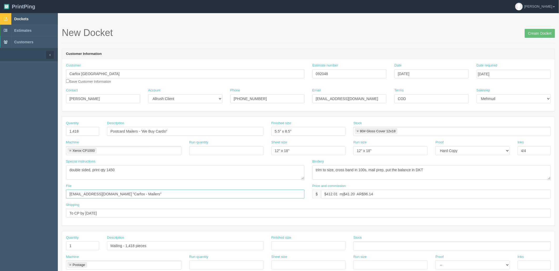
type input "[EMAIL_ADDRESS][DOMAIN_NAME] "Carfox - Mailers""
click at [112, 170] on textarea "double sided, print qty 1450" at bounding box center [185, 173] width 238 height 14
type textarea "double sided, print qty 1,450"
click at [453, 168] on textarea "trim to size, cross band in 100s, mail prep, put the balance in DKT" at bounding box center [431, 173] width 238 height 14
click at [432, 170] on textarea "trim to size, cross band in 100s, mail prep, put the balance in DKT" at bounding box center [431, 173] width 238 height 14
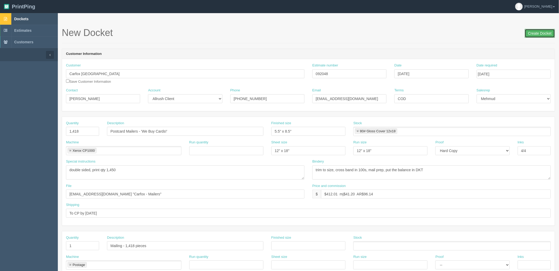
click at [537, 34] on input "Create Docket" at bounding box center [539, 33] width 30 height 9
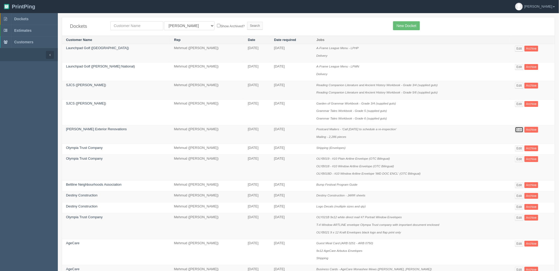
click at [515, 131] on link "Edit" at bounding box center [519, 130] width 9 height 6
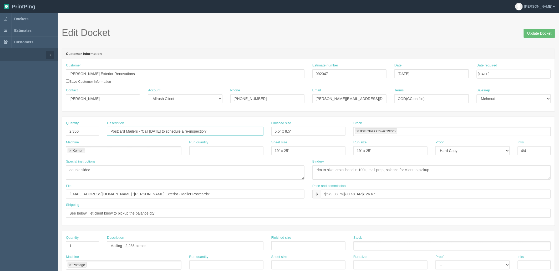
drag, startPoint x: 227, startPoint y: 131, endPoint x: 0, endPoint y: 131, distance: 226.7
click at [0, 131] on section "Dockets Estimates Customers" at bounding box center [279, 245] width 559 height 464
drag, startPoint x: 438, startPoint y: 172, endPoint x: 391, endPoint y: 196, distance: 52.4
click at [230, 196] on div "Quantity 2,350 Description Postcard Mailers - 'Call [DATE] to schedule a re-ins…" at bounding box center [308, 171] width 492 height 109
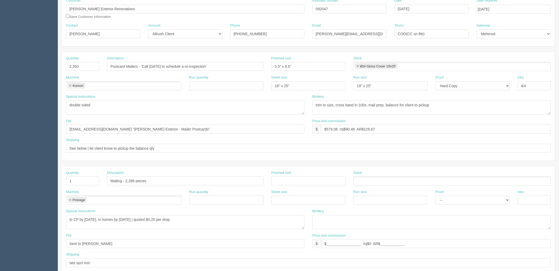
scroll to position [87, 0]
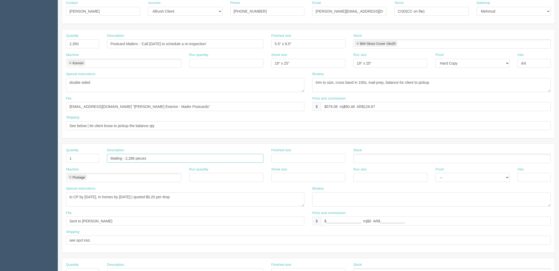
drag, startPoint x: 137, startPoint y: 156, endPoint x: 127, endPoint y: 173, distance: 19.7
click at [49, 156] on section "Dockets Estimates Customers" at bounding box center [279, 158] width 559 height 464
drag, startPoint x: 179, startPoint y: 196, endPoint x: 7, endPoint y: 199, distance: 171.9
click at [0, 196] on section "Dockets Estimates Customers" at bounding box center [279, 158] width 559 height 464
drag, startPoint x: 93, startPoint y: 221, endPoint x: 0, endPoint y: 213, distance: 93.3
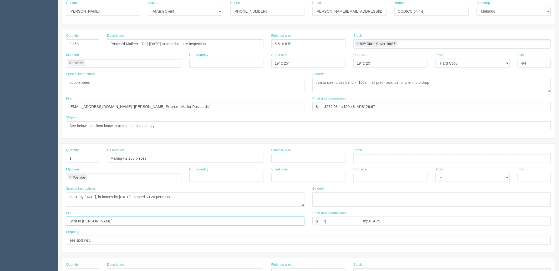
click at [0, 213] on section "Dockets Estimates Customers" at bounding box center [279, 158] width 559 height 464
drag, startPoint x: 399, startPoint y: 221, endPoint x: 199, endPoint y: 220, distance: 200.0
click at [199, 220] on div "File Sent to [PERSON_NAME] and commission $ $_________________ mj$0 AR$________…" at bounding box center [308, 220] width 492 height 19
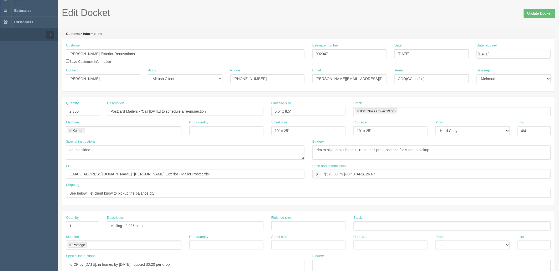
scroll to position [0, 0]
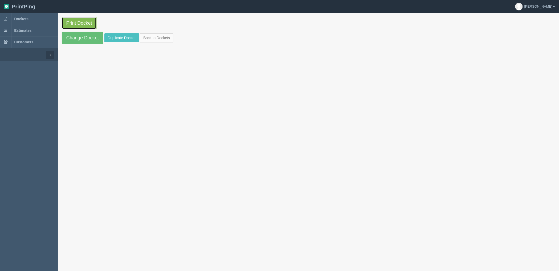
click at [83, 20] on link "Print Docket" at bounding box center [79, 23] width 35 height 12
click at [82, 35] on link "Change Docket" at bounding box center [83, 38] width 42 height 12
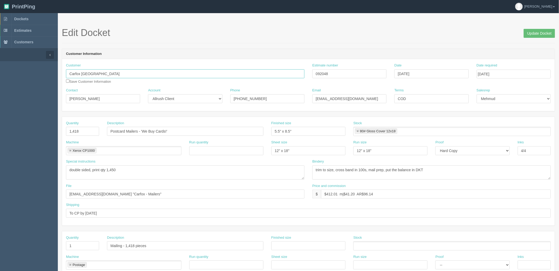
drag, startPoint x: 95, startPoint y: 74, endPoint x: -29, endPoint y: 74, distance: 123.8
click at [0, 74] on html "PrintPing Zack Edit account ( zack@allrush.ca ) Logout Dockets Estimates" at bounding box center [279, 238] width 559 height 477
drag, startPoint x: 106, startPoint y: 98, endPoint x: -58, endPoint y: 98, distance: 164.5
click at [0, 98] on html "PrintPing Zack Edit account ( zack@allrush.ca ) Logout Dockets Estimates" at bounding box center [279, 238] width 559 height 477
drag, startPoint x: 137, startPoint y: 99, endPoint x: 112, endPoint y: 102, distance: 25.2
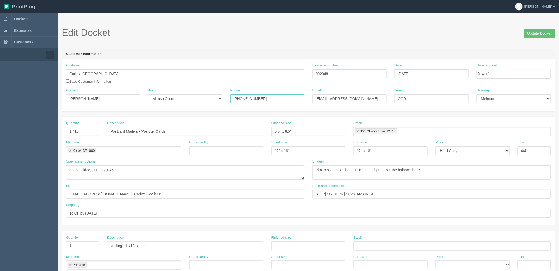
click at [112, 102] on div "Contact Dennis Besler Account -- Existing Client Allrush Client Rep Client Phon…" at bounding box center [308, 97] width 492 height 19
drag, startPoint x: 241, startPoint y: 98, endPoint x: 201, endPoint y: 98, distance: 39.4
click at [204, 98] on div "Contact Dennis Besler Account -- Existing Client Allrush Client Rep Client Phon…" at bounding box center [308, 97] width 492 height 19
click at [534, 33] on input "Update Docket" at bounding box center [538, 33] width 31 height 9
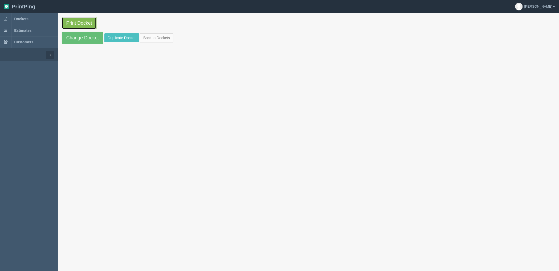
click at [81, 24] on link "Print Docket" at bounding box center [79, 23] width 35 height 12
click at [23, 19] on span "Dockets" at bounding box center [21, 19] width 14 height 4
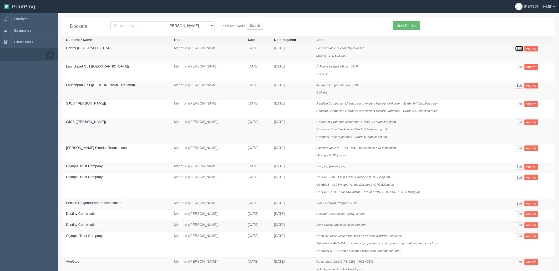
click at [516, 50] on link "Edit" at bounding box center [519, 49] width 9 height 6
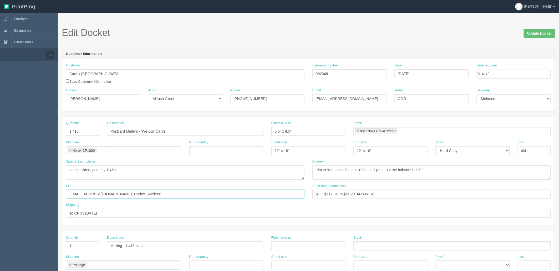
click at [148, 194] on input "[EMAIL_ADDRESS][DOMAIN_NAME] "Carfox - Mailers"" at bounding box center [185, 194] width 238 height 9
click at [36, 19] on link "Dockets" at bounding box center [29, 19] width 58 height 12
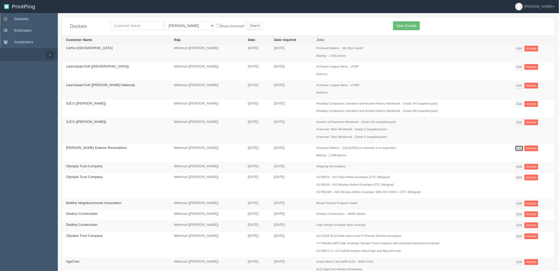
click at [515, 149] on link "Edit" at bounding box center [519, 149] width 9 height 6
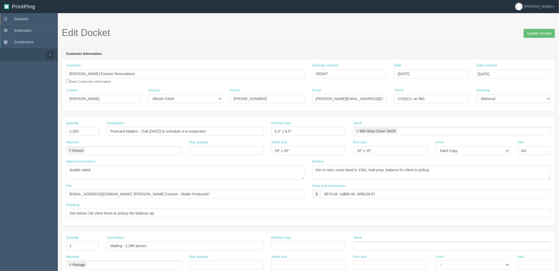
click at [71, 150] on link at bounding box center [70, 150] width 3 height 3
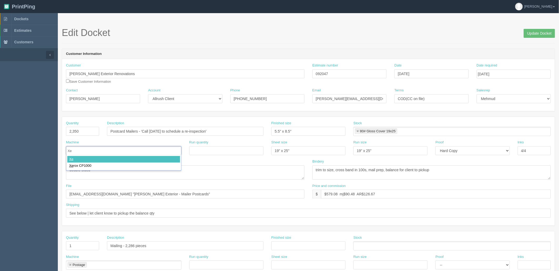
type input "Xer"
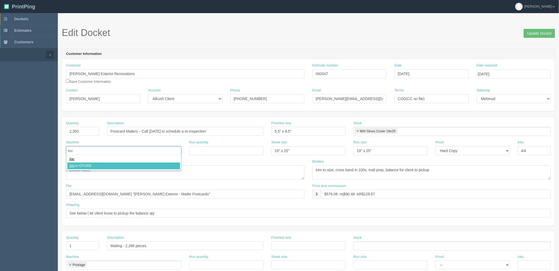
type input "Xerox CP1000"
drag, startPoint x: 163, startPoint y: 139, endPoint x: 108, endPoint y: 137, distance: 55.5
click at [116, 139] on div "Quantity 2,350 Description Postcard Mailers - 'Call today to schedule a re-insp…" at bounding box center [308, 171] width 492 height 109
type input "12" x 18""
click at [358, 133] on li "80# Gloss Cover 19x25" at bounding box center [376, 131] width 42 height 6
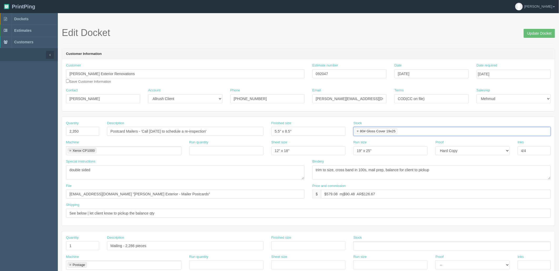
click at [357, 132] on link at bounding box center [357, 131] width 3 height 3
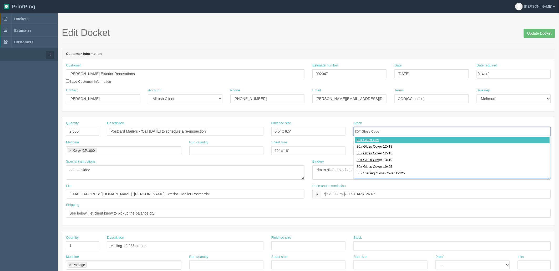
type input "80# Gloss Cover"
type input "80# Gloss Cover 12x18"
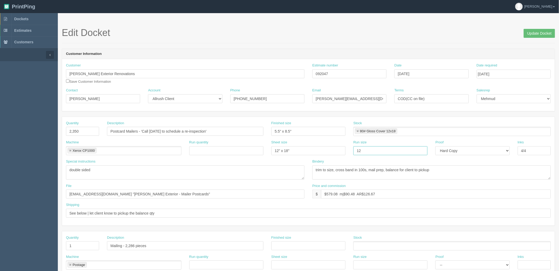
type input "12" x 18""
click at [542, 34] on input "Update Docket" at bounding box center [538, 33] width 31 height 9
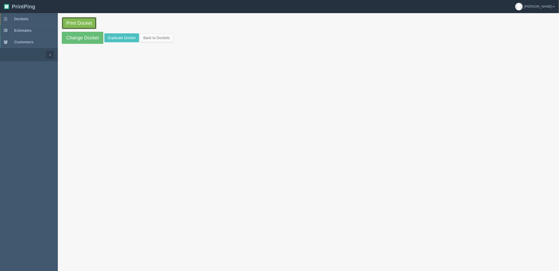
click at [74, 24] on link "Print Docket" at bounding box center [79, 23] width 35 height 12
click at [25, 20] on span "Dockets" at bounding box center [21, 19] width 14 height 4
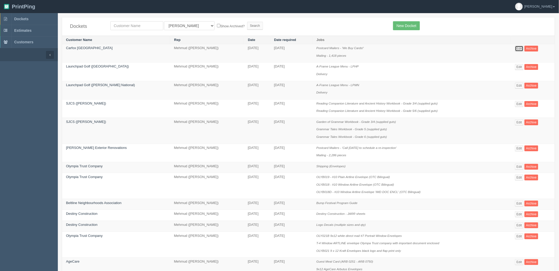
click at [515, 48] on link "Edit" at bounding box center [519, 49] width 9 height 6
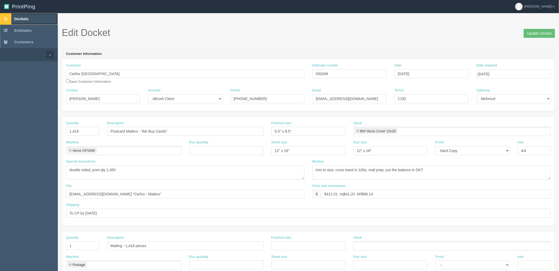
click at [26, 20] on span "Dockets" at bounding box center [21, 19] width 14 height 4
